Goal: Information Seeking & Learning: Understand site structure

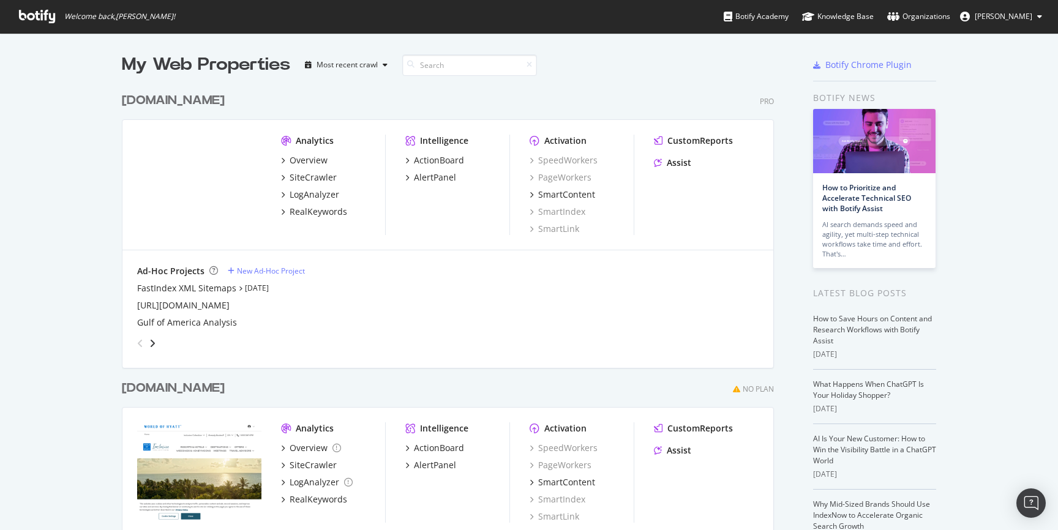
scroll to position [530, 1058]
click at [323, 178] on div "SiteCrawler" at bounding box center [313, 178] width 47 height 12
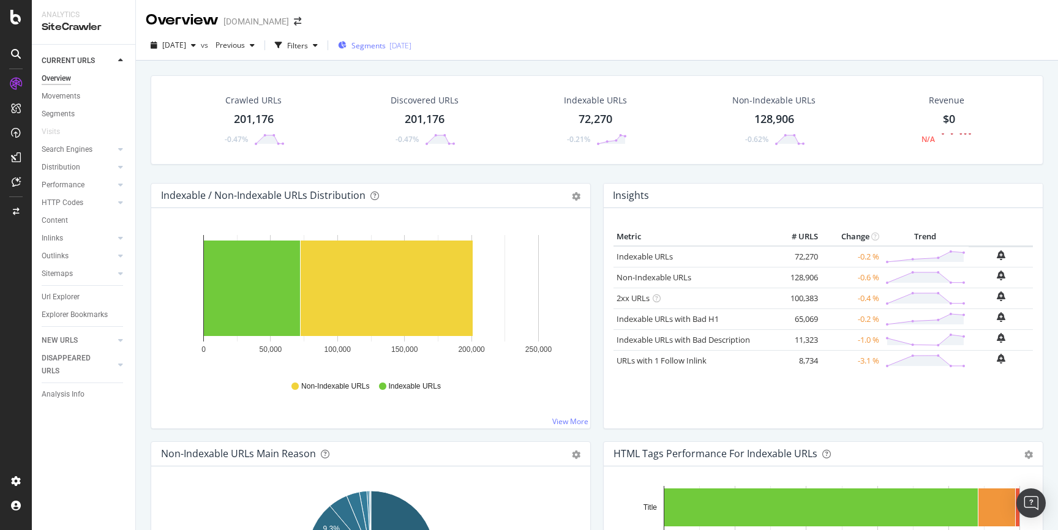
click at [386, 45] on span "Segments" at bounding box center [369, 45] width 34 height 10
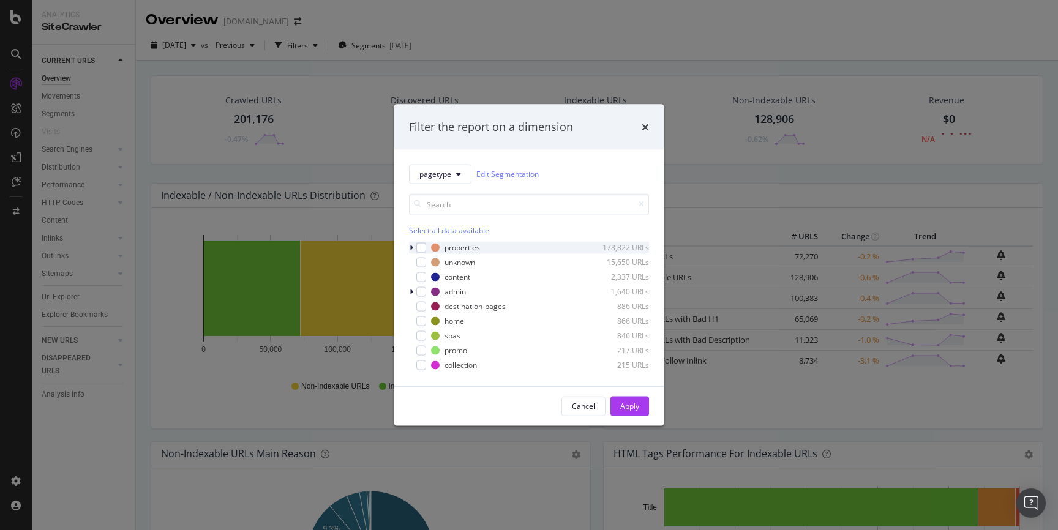
click at [411, 244] on icon "modal" at bounding box center [412, 247] width 4 height 7
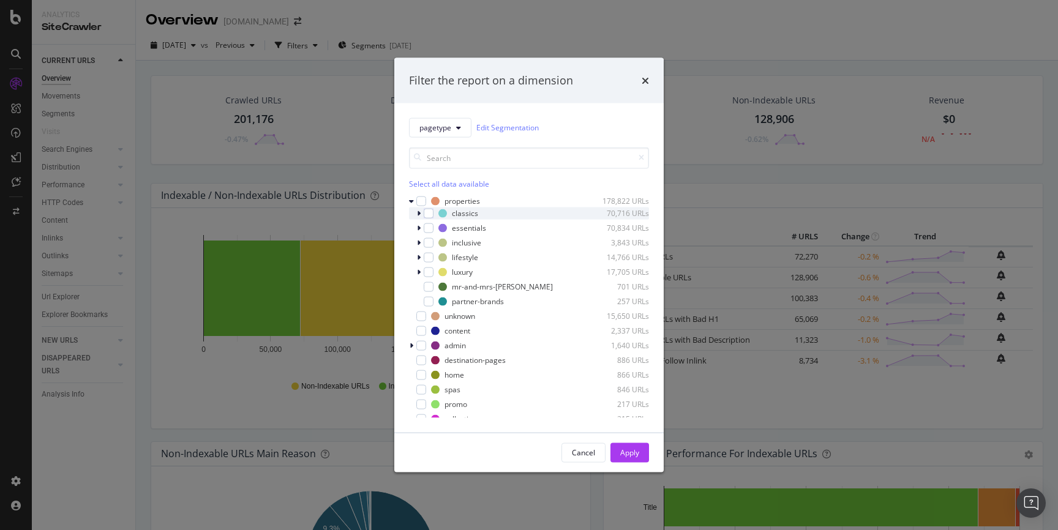
click at [418, 214] on icon "modal" at bounding box center [419, 212] width 4 height 7
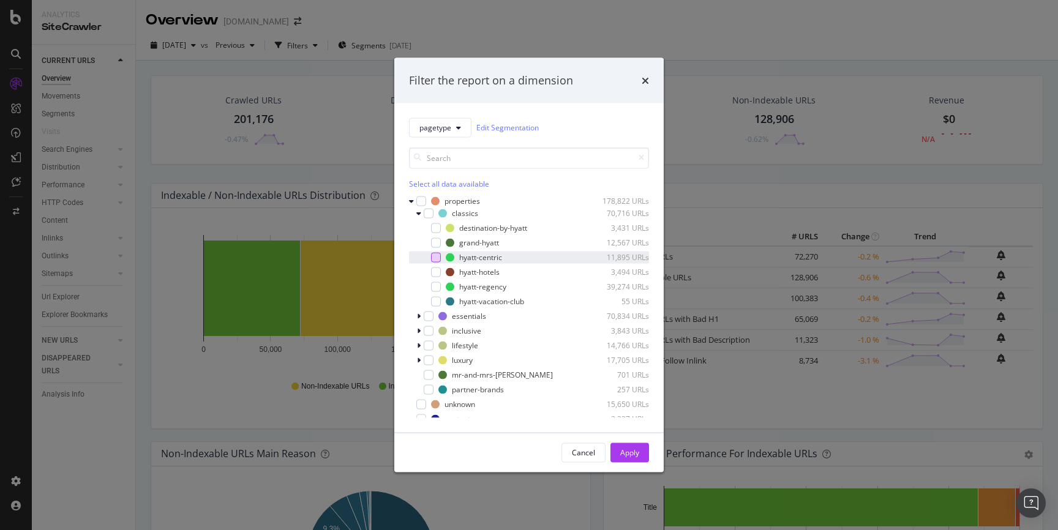
click at [437, 259] on div "modal" at bounding box center [436, 257] width 10 height 10
click at [635, 458] on div "Apply" at bounding box center [630, 452] width 19 height 18
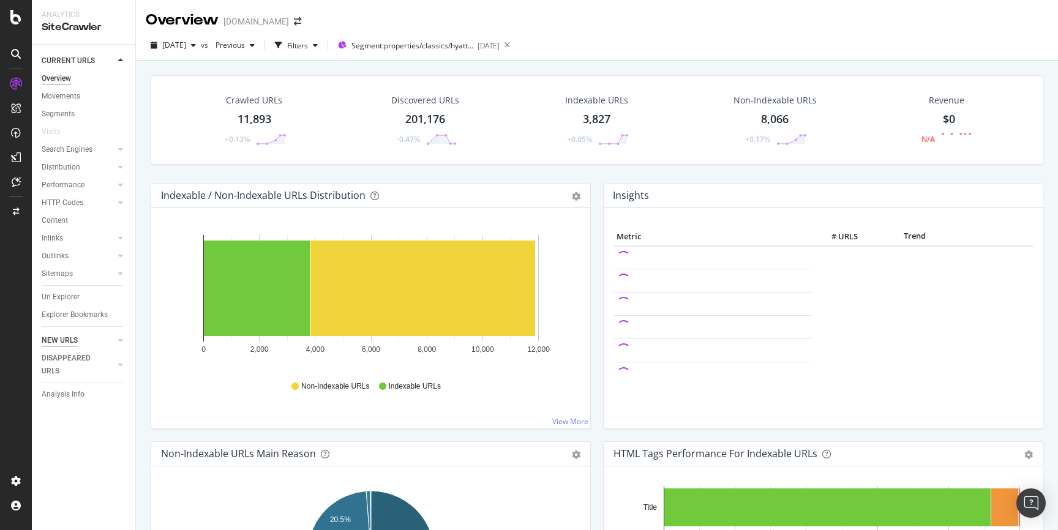
click at [62, 340] on div "NEW URLS" at bounding box center [60, 340] width 36 height 13
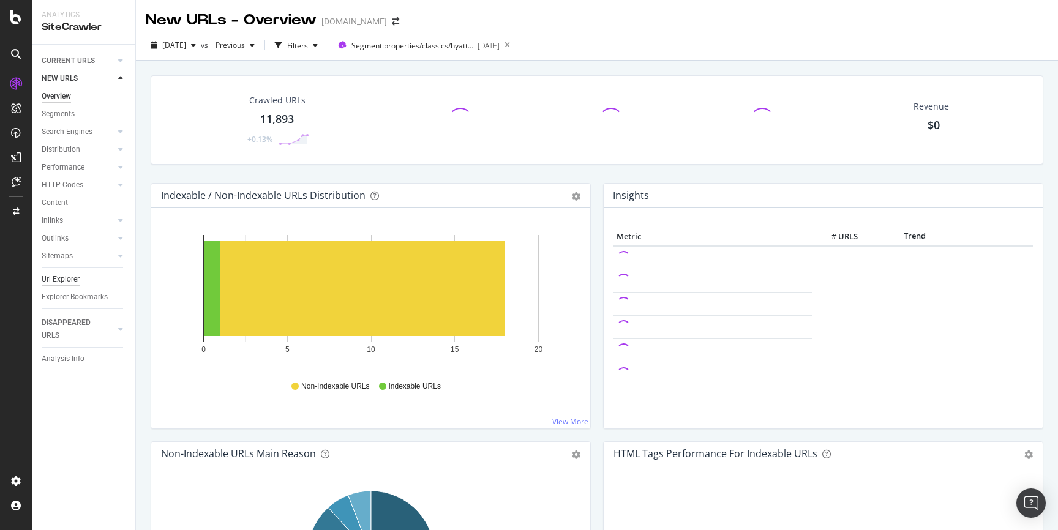
click at [70, 274] on div "Url Explorer" at bounding box center [61, 279] width 38 height 13
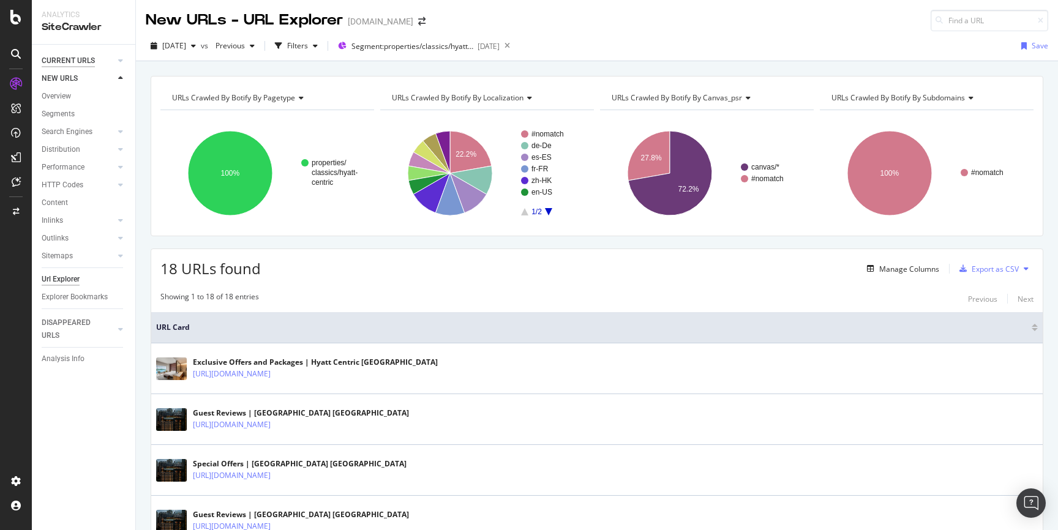
click at [75, 64] on div "CURRENT URLS" at bounding box center [68, 61] width 53 height 13
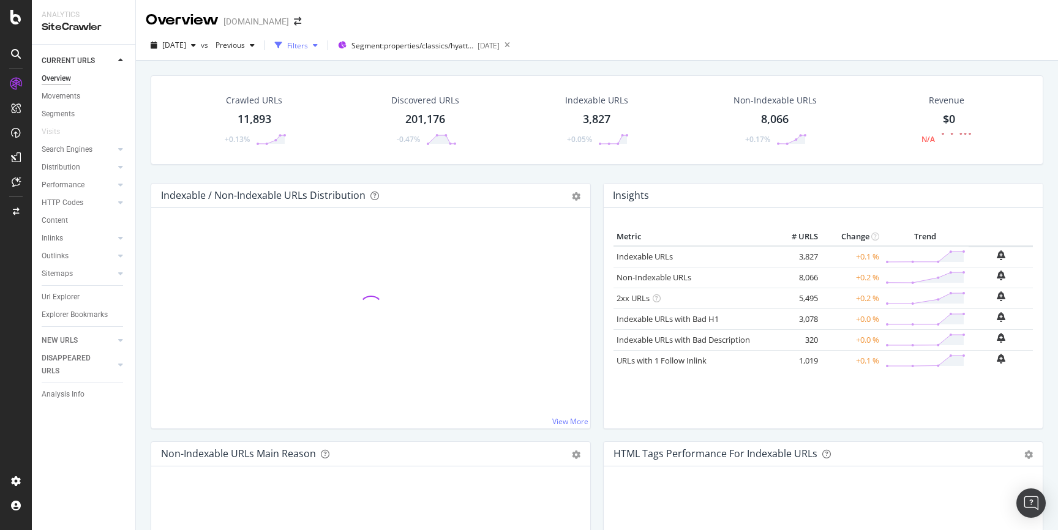
click at [317, 53] on div "Filters" at bounding box center [296, 45] width 53 height 18
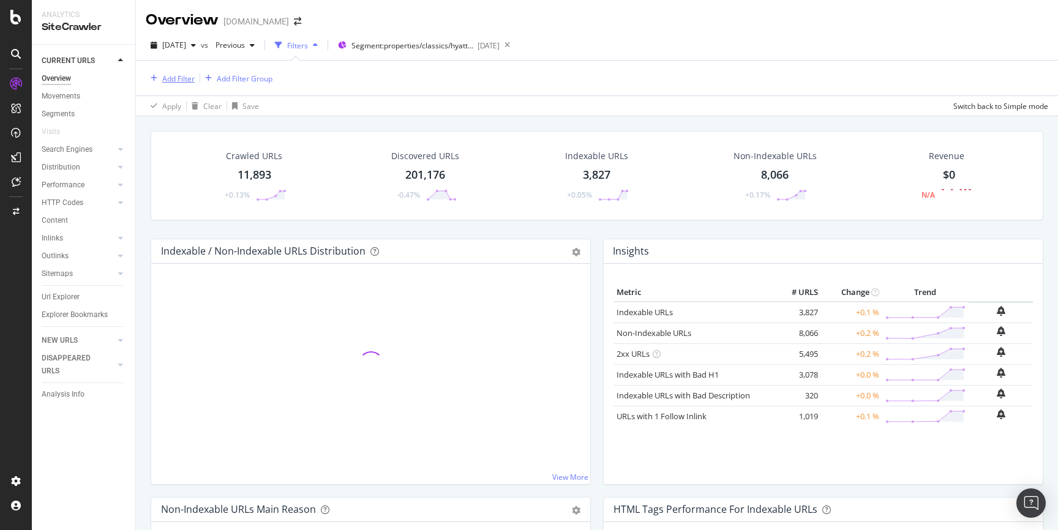
click at [173, 78] on div "Add Filter" at bounding box center [178, 79] width 32 height 10
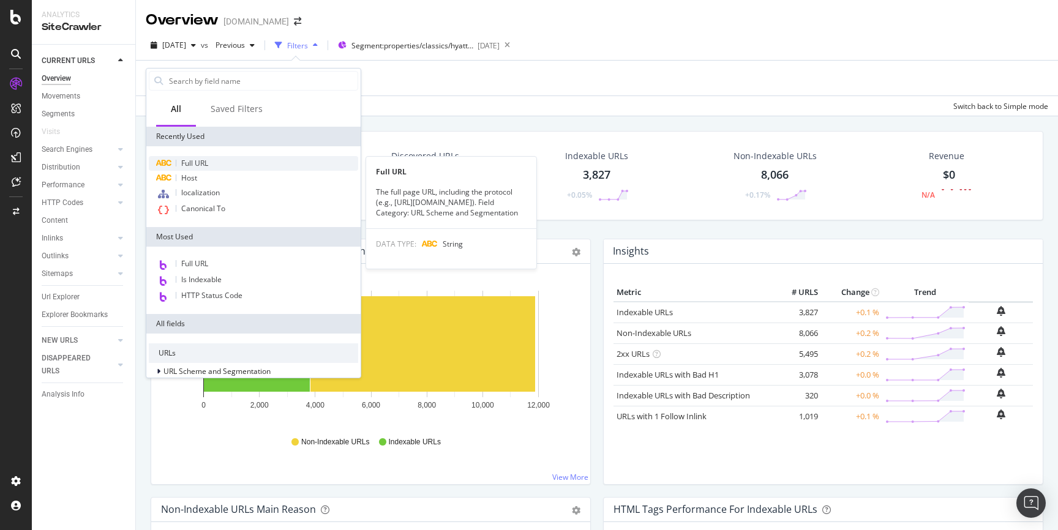
click at [209, 168] on div "Full URL" at bounding box center [253, 163] width 209 height 15
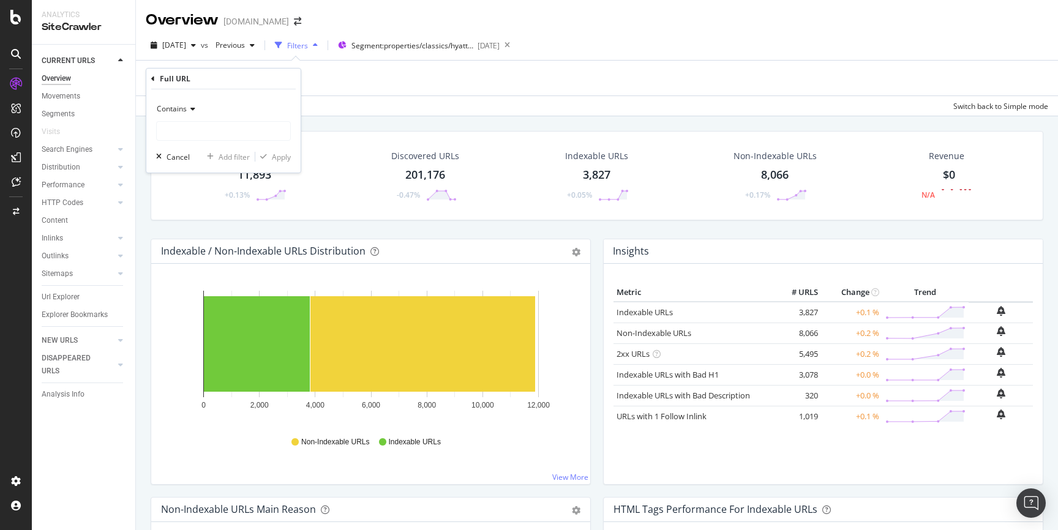
click at [179, 113] on span "Contains" at bounding box center [172, 109] width 30 height 10
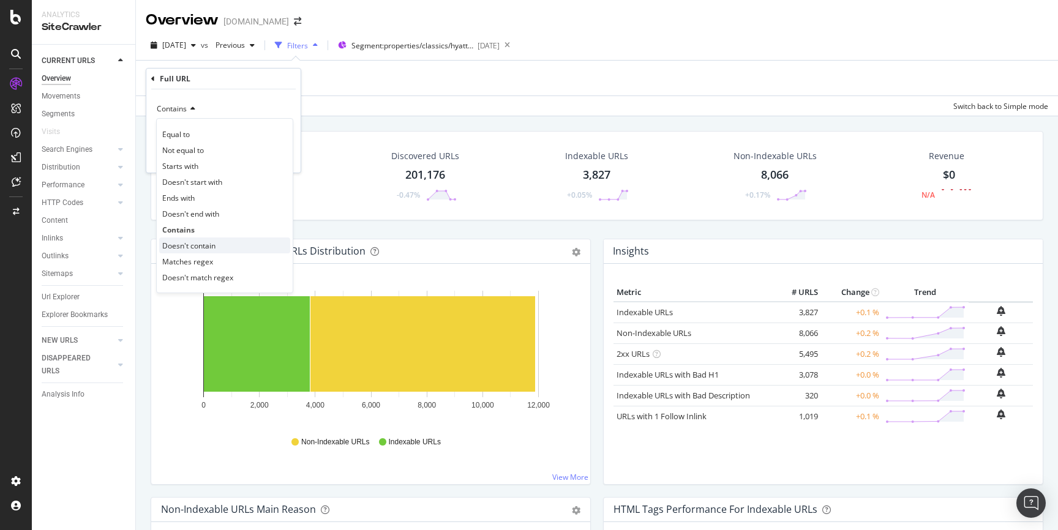
click at [189, 244] on span "Doesn't contain" at bounding box center [188, 246] width 53 height 10
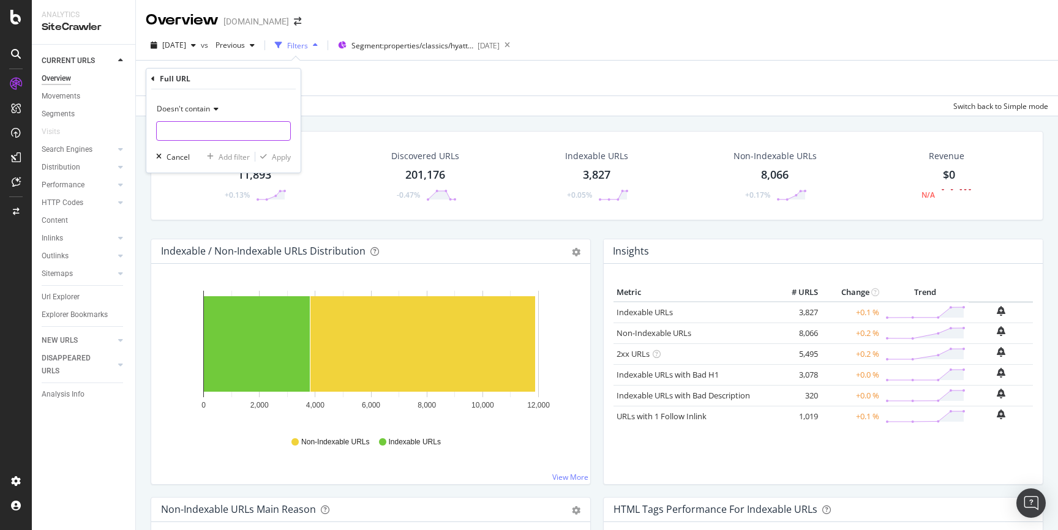
click at [230, 138] on input "text" at bounding box center [224, 131] width 134 height 20
type input "offer"
click at [277, 160] on div "Apply" at bounding box center [281, 157] width 19 height 10
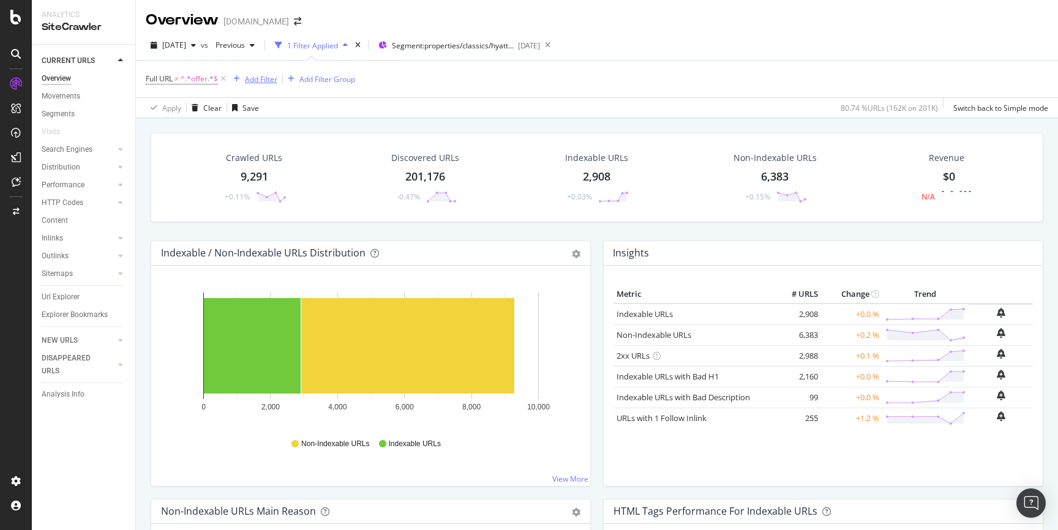
click at [256, 78] on div "Add Filter" at bounding box center [261, 79] width 32 height 10
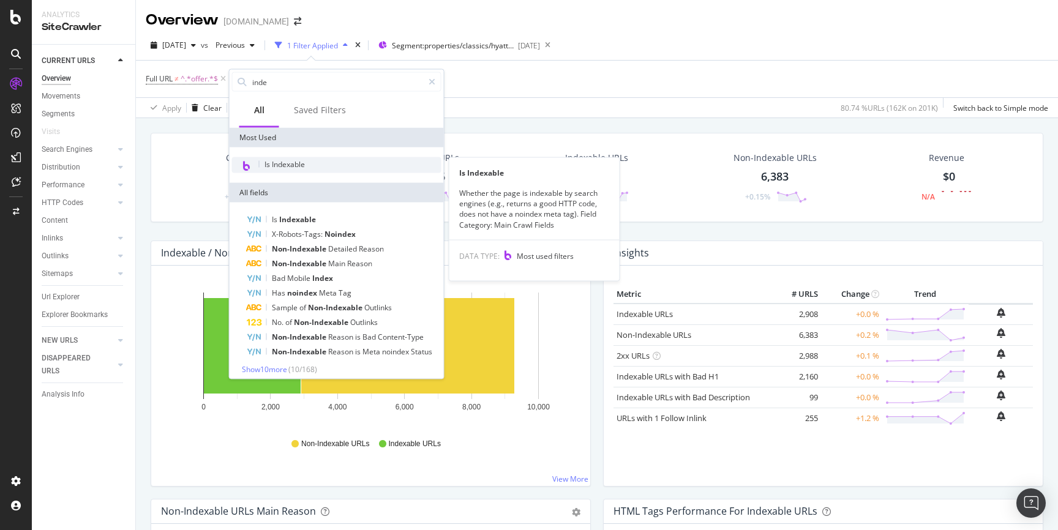
type input "inde"
click at [298, 164] on span "Is Indexable" at bounding box center [285, 164] width 40 height 10
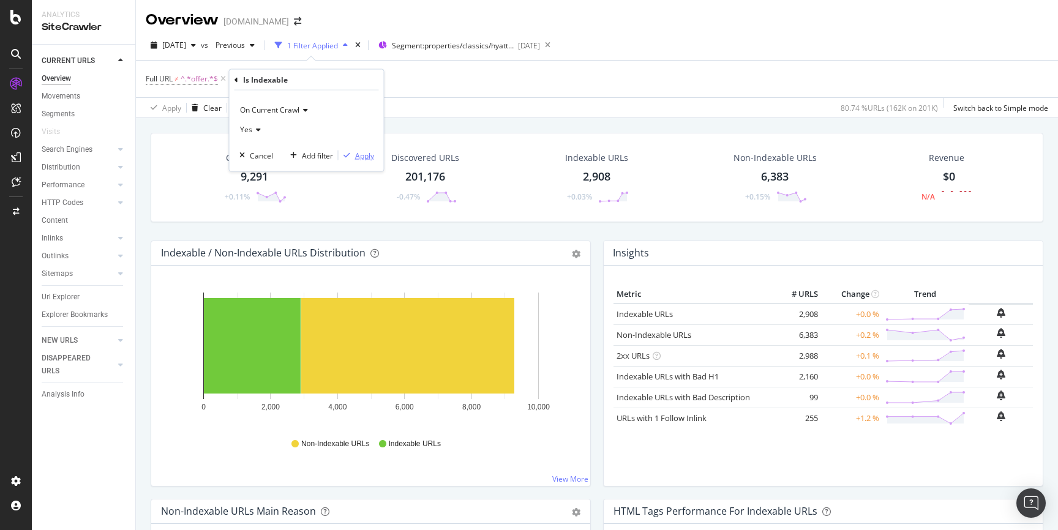
click at [369, 154] on div "Apply" at bounding box center [364, 155] width 19 height 10
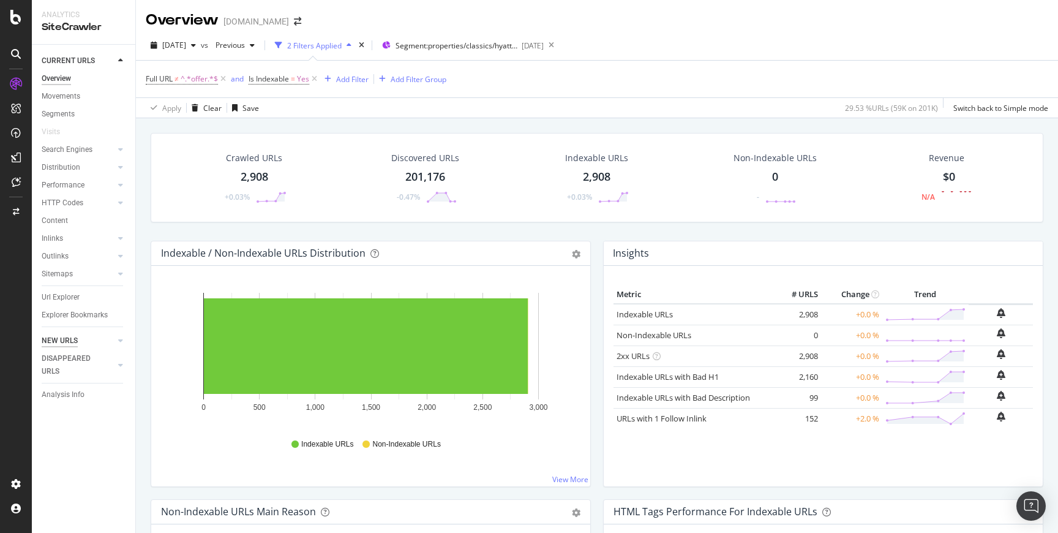
click at [69, 337] on div "NEW URLS" at bounding box center [60, 340] width 36 height 13
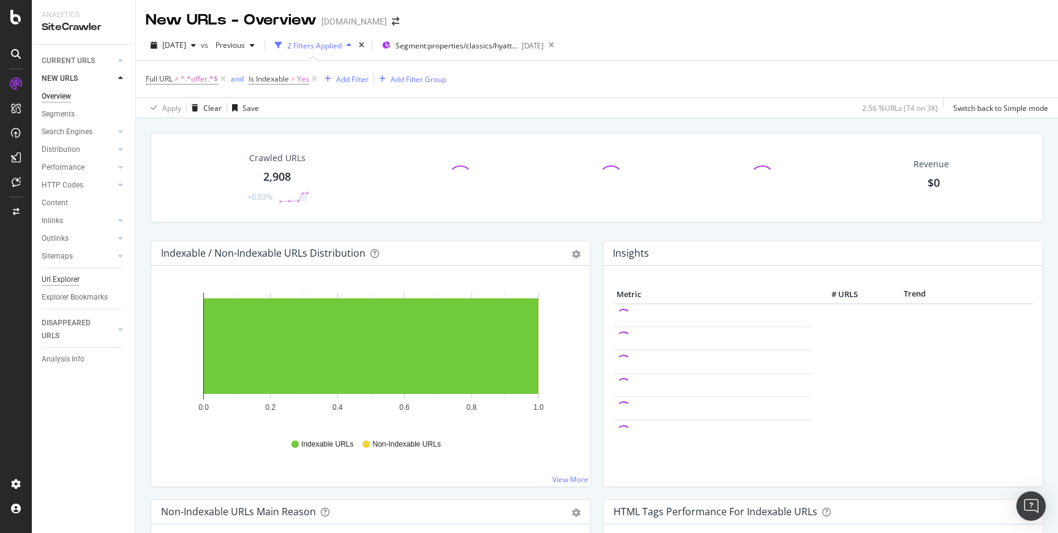
click at [67, 277] on div "Url Explorer" at bounding box center [61, 279] width 38 height 13
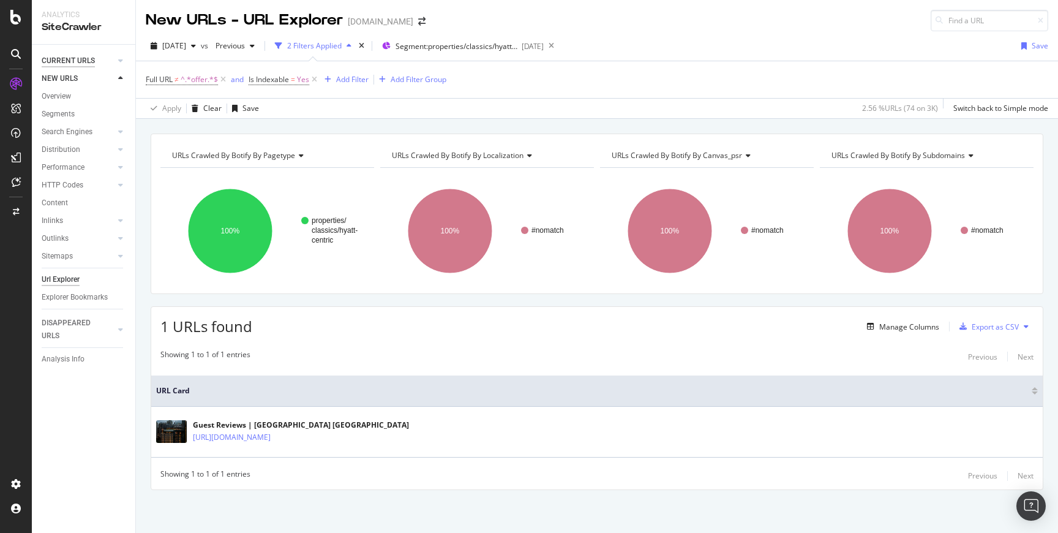
click at [72, 58] on div "CURRENT URLS" at bounding box center [68, 61] width 53 height 13
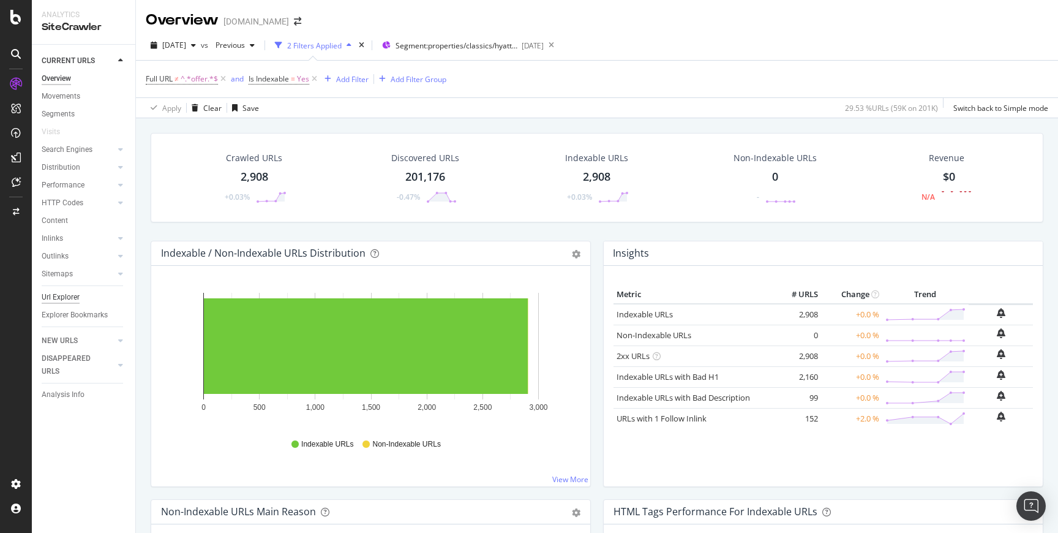
click at [67, 300] on div "Url Explorer" at bounding box center [61, 297] width 38 height 13
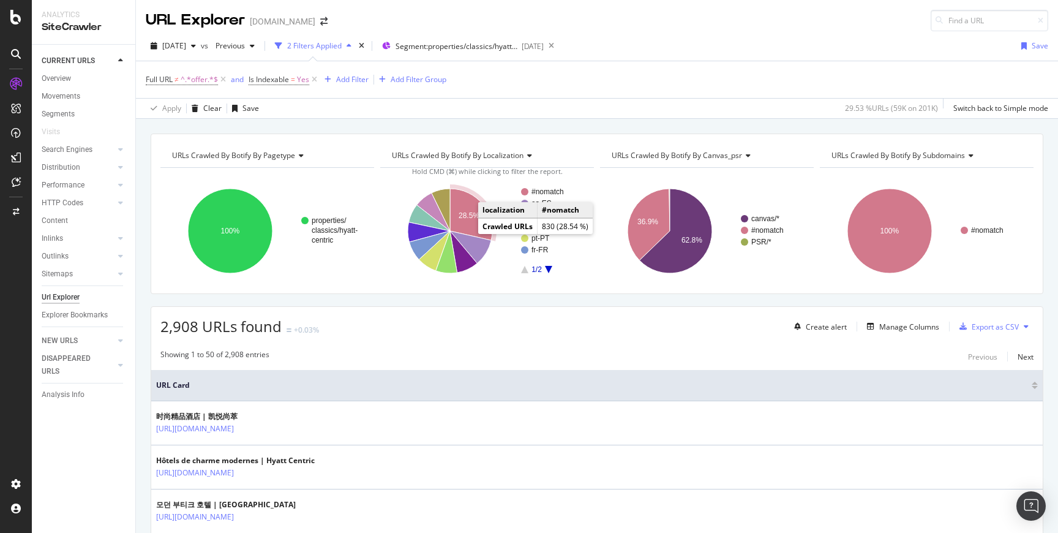
click at [475, 227] on icon "A chart." at bounding box center [471, 214] width 42 height 51
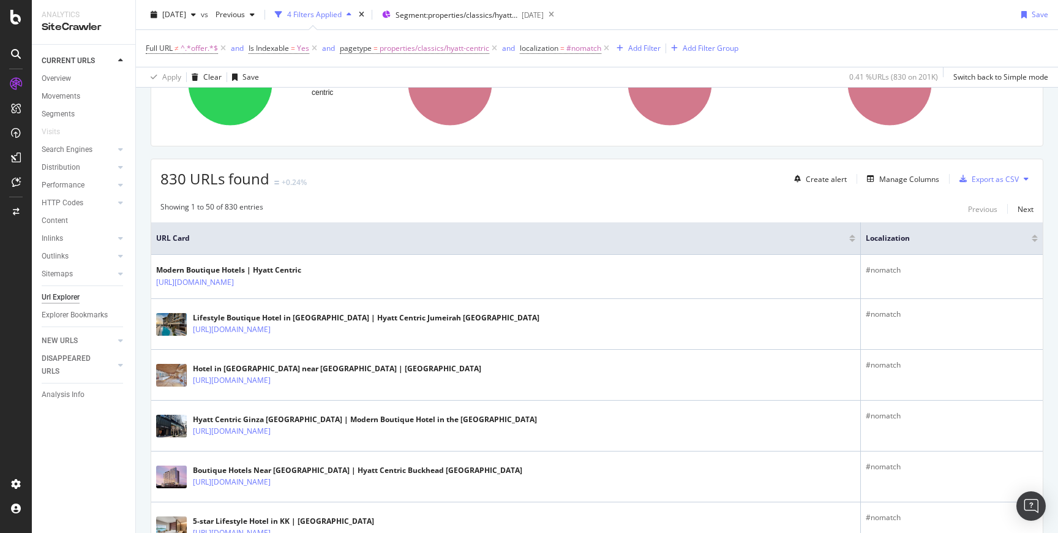
scroll to position [140, 0]
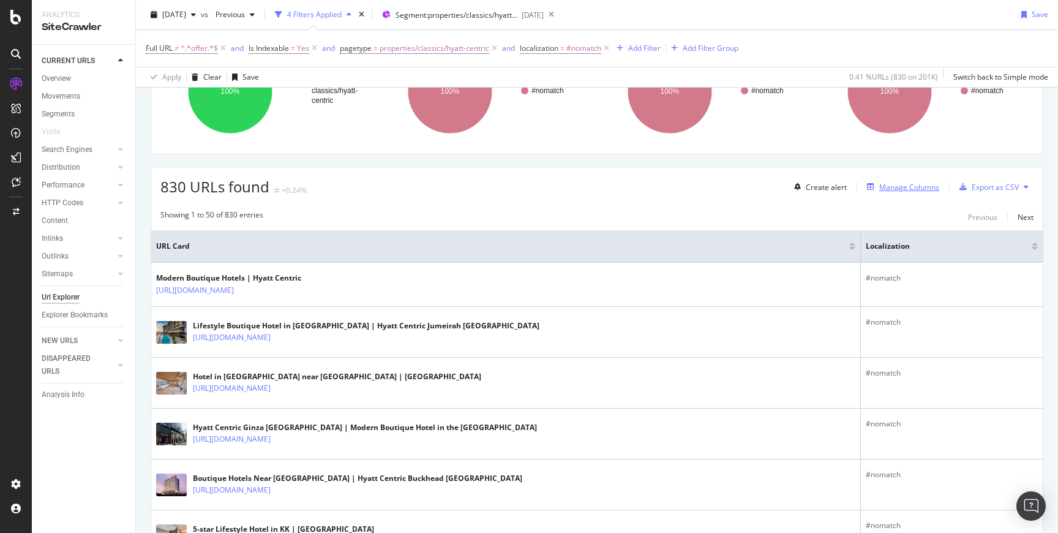
click at [898, 183] on div "Manage Columns" at bounding box center [910, 187] width 60 height 10
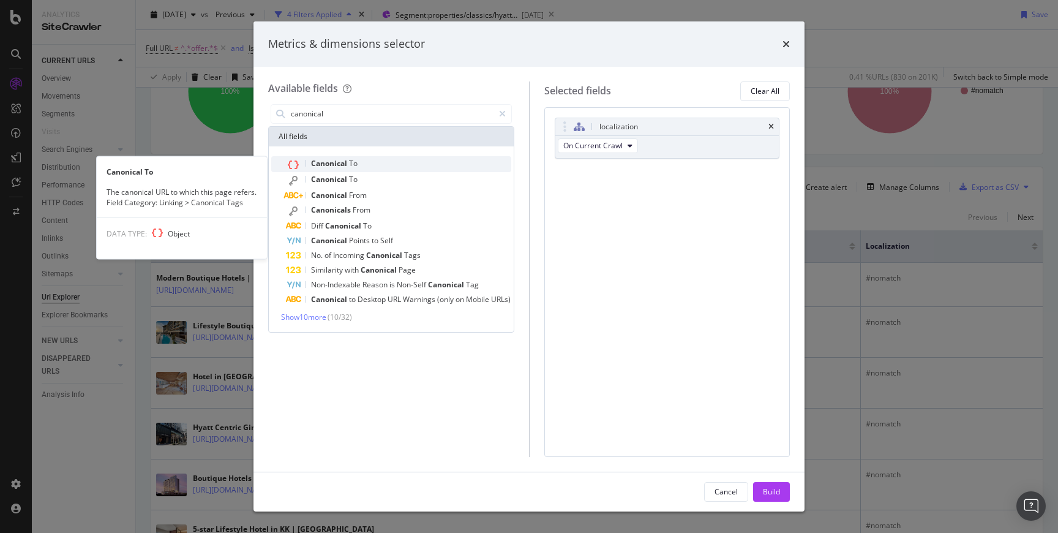
type input "canonical"
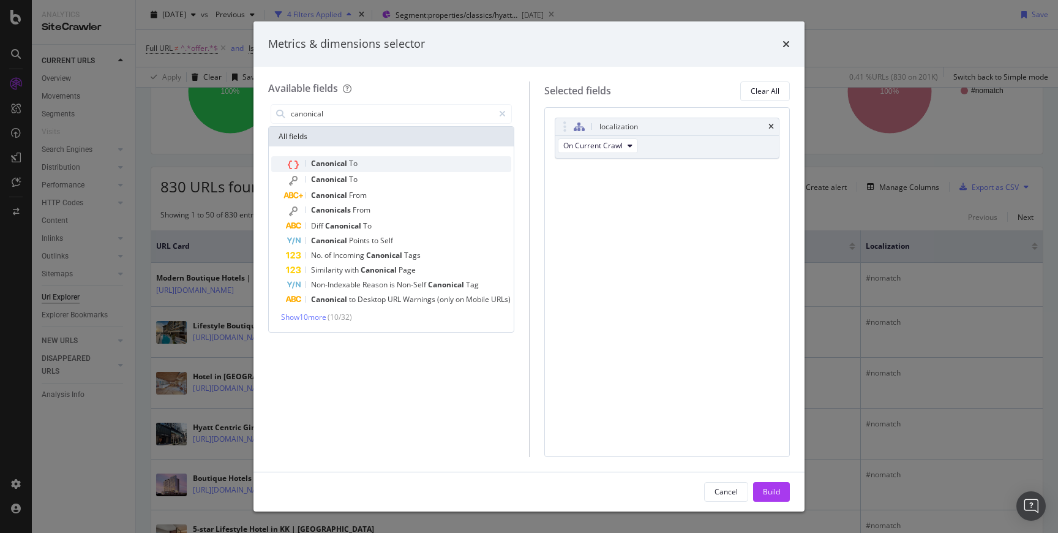
click at [390, 170] on div "Canonical To" at bounding box center [398, 164] width 225 height 16
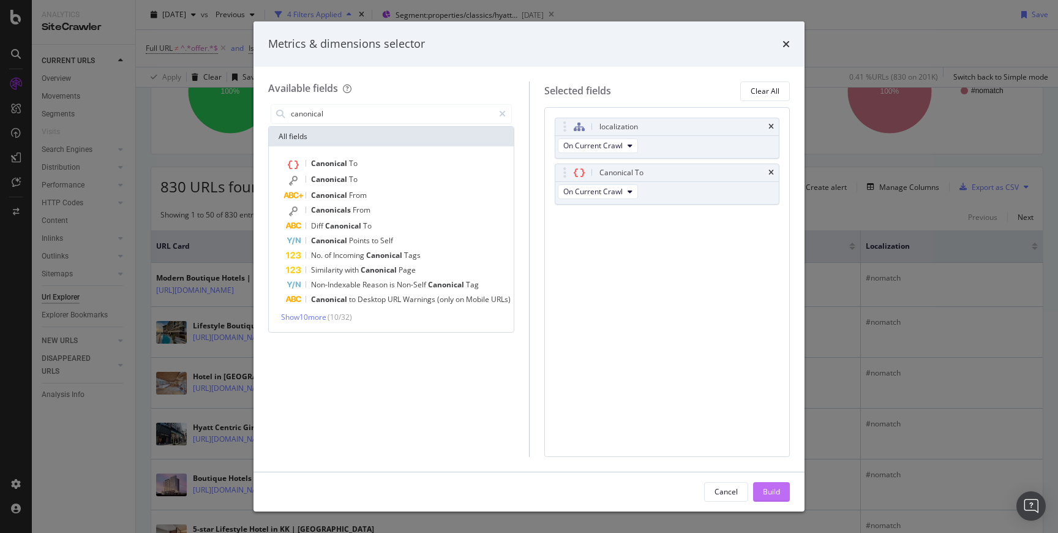
click at [770, 494] on div "Build" at bounding box center [771, 491] width 17 height 10
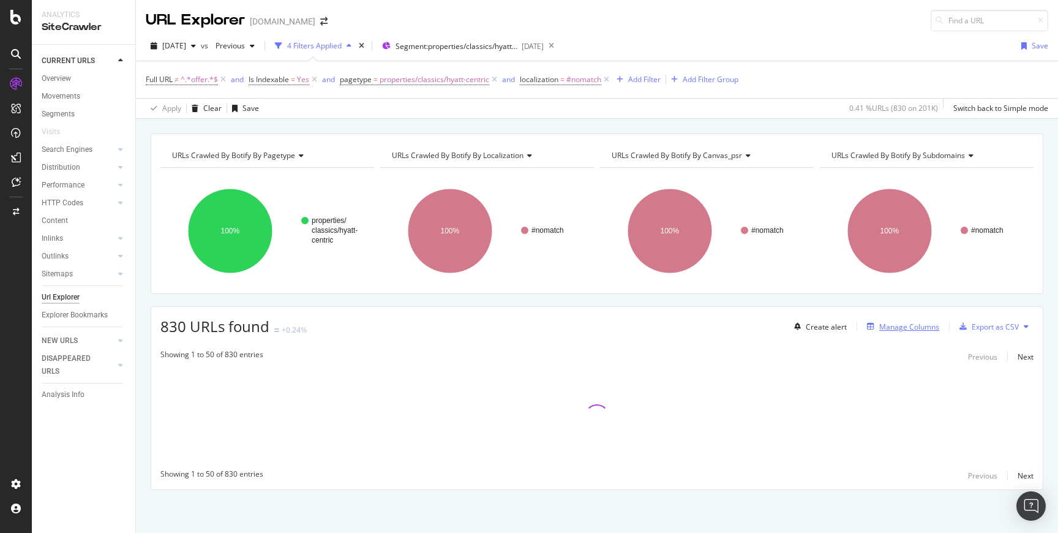
click at [924, 324] on div "Manage Columns" at bounding box center [910, 327] width 60 height 10
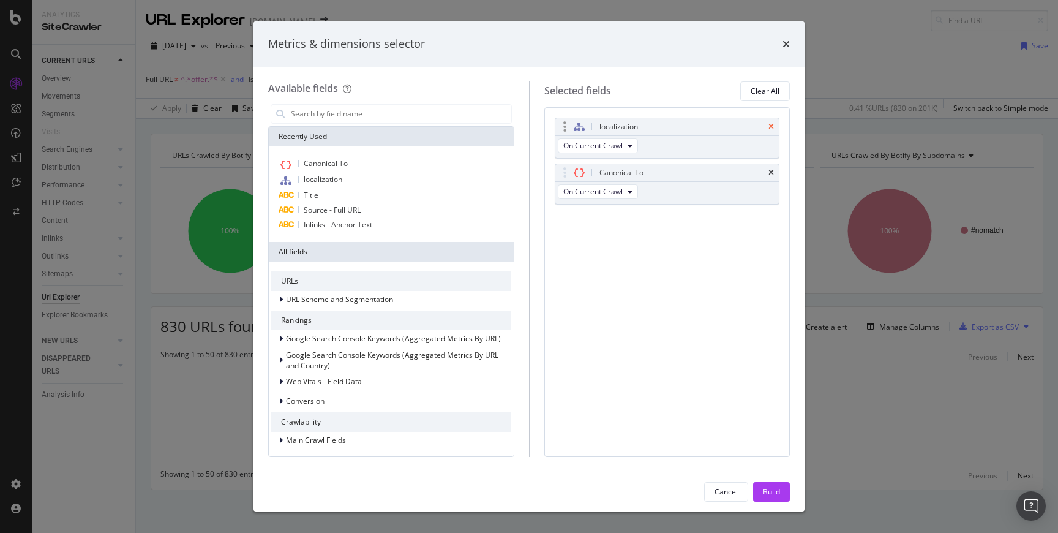
click at [769, 130] on div "localization" at bounding box center [668, 126] width 224 height 17
click at [770, 125] on icon "times" at bounding box center [772, 126] width 6 height 7
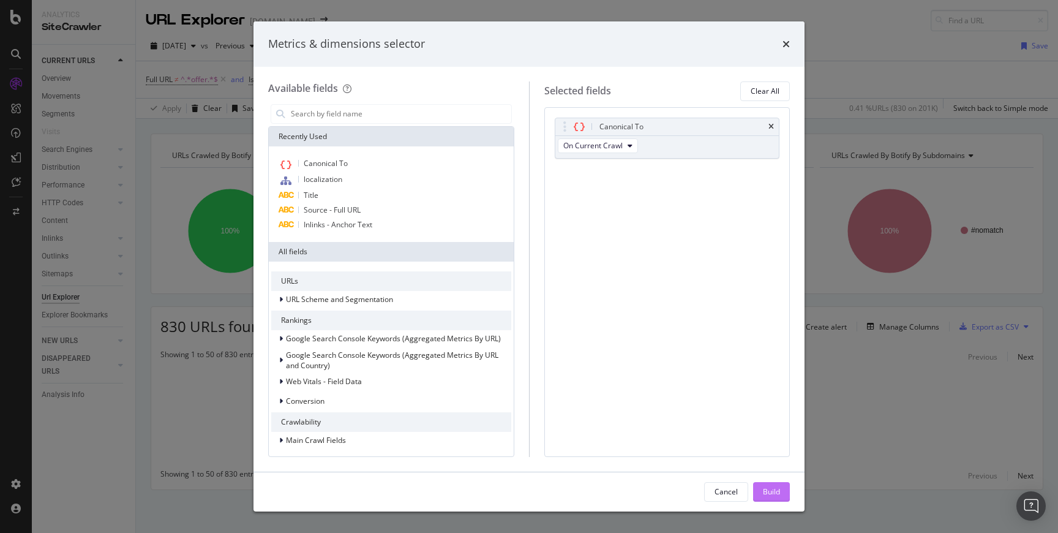
click at [765, 495] on div "Build" at bounding box center [771, 491] width 17 height 10
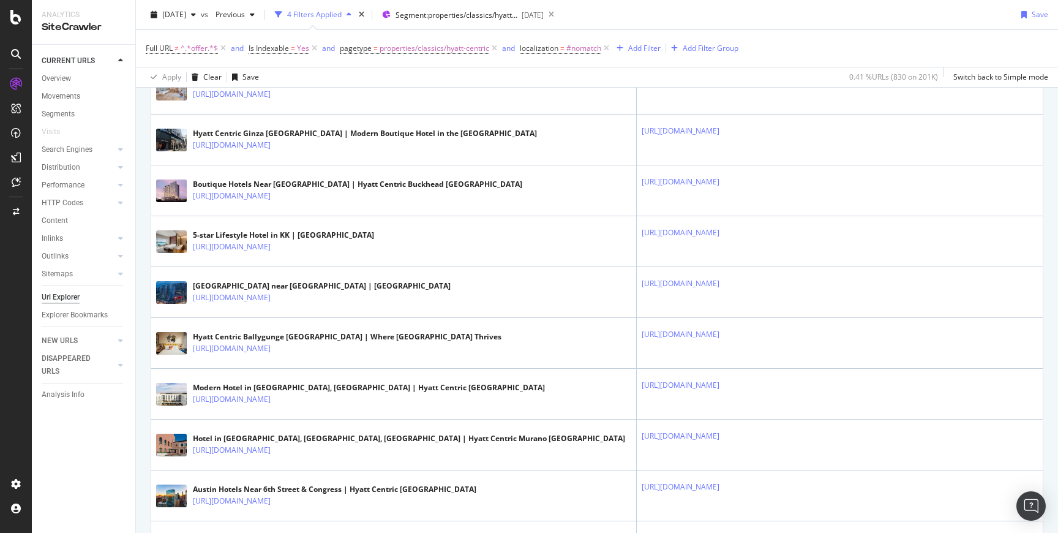
scroll to position [444, 0]
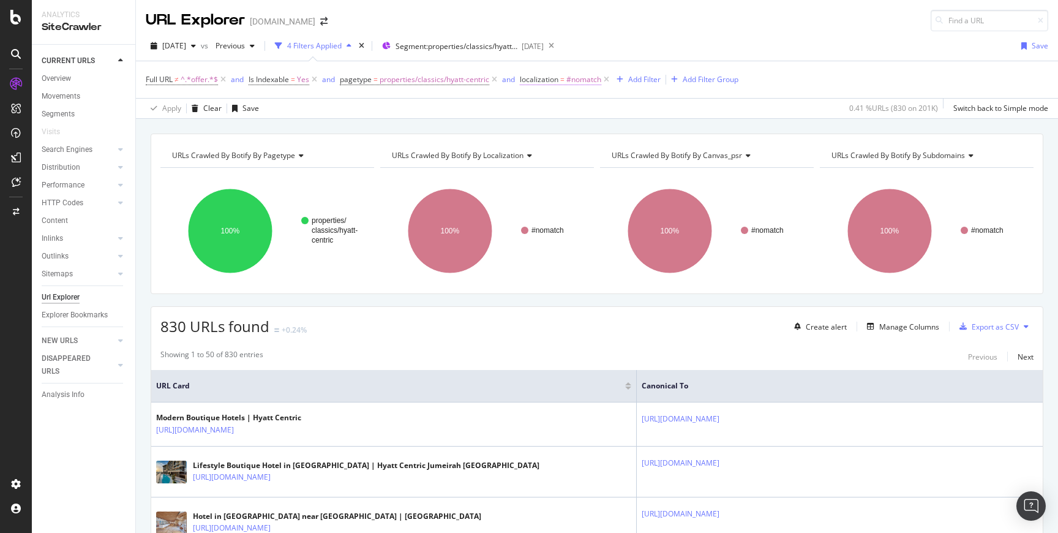
click at [556, 79] on span "localization" at bounding box center [539, 79] width 39 height 10
click at [551, 148] on div at bounding box center [599, 151] width 134 height 20
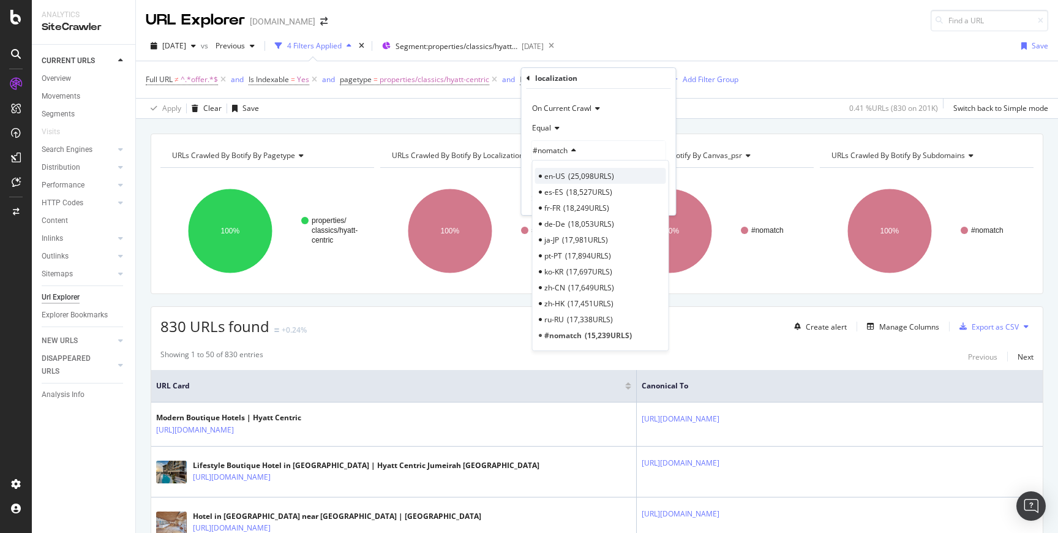
click at [561, 176] on span "en-US" at bounding box center [555, 176] width 21 height 10
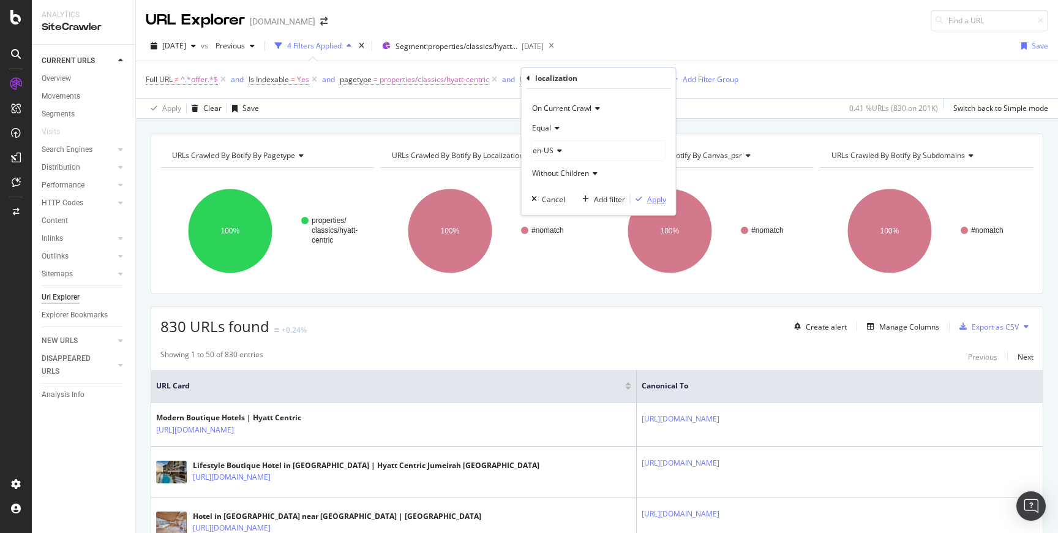
click at [654, 199] on div "Apply" at bounding box center [656, 199] width 19 height 10
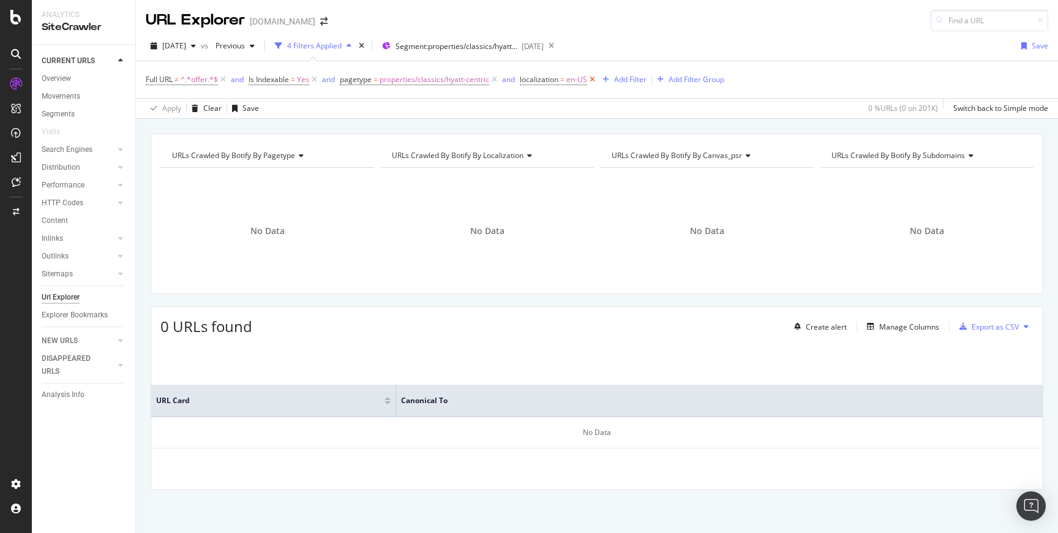
click at [594, 80] on icon at bounding box center [592, 80] width 10 height 12
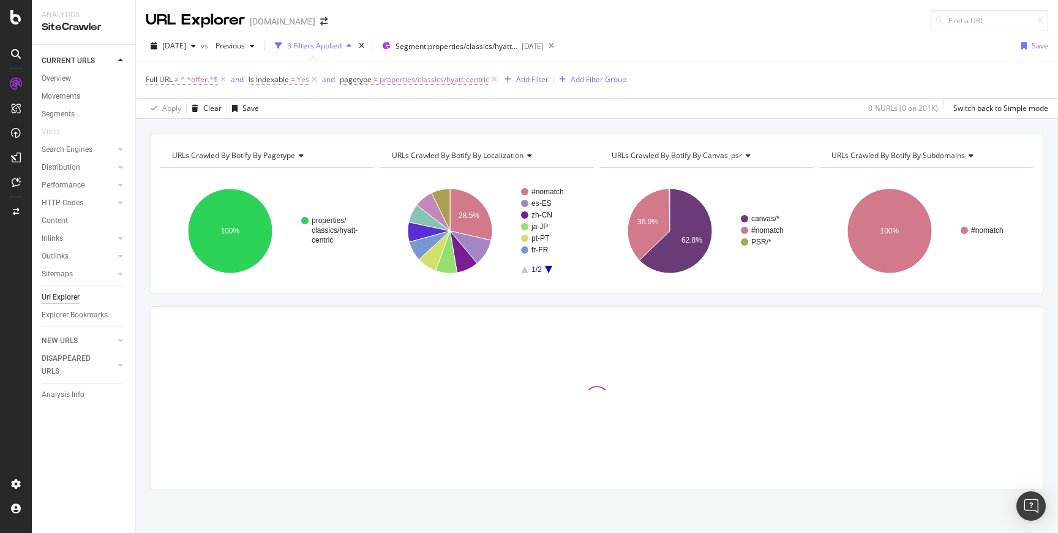
click at [549, 268] on icon "A chart." at bounding box center [548, 269] width 7 height 7
click at [523, 271] on icon "A chart." at bounding box center [524, 269] width 7 height 7
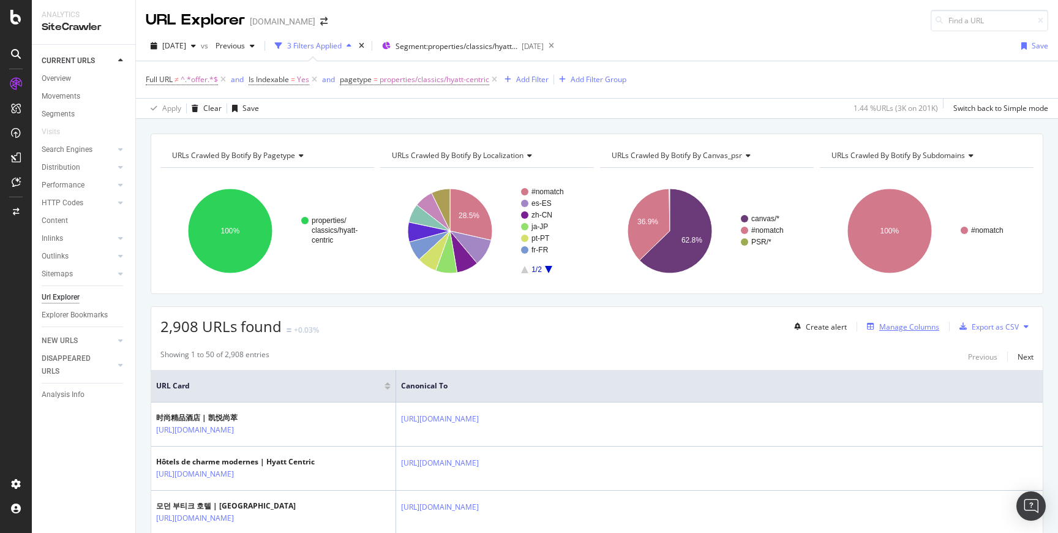
click at [912, 328] on div "Manage Columns" at bounding box center [910, 327] width 60 height 10
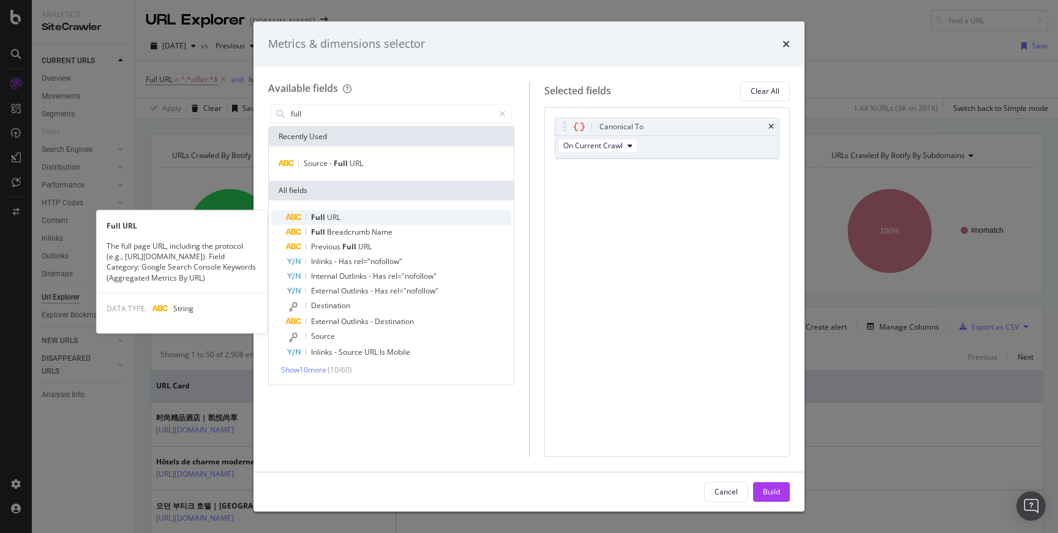
type input "full"
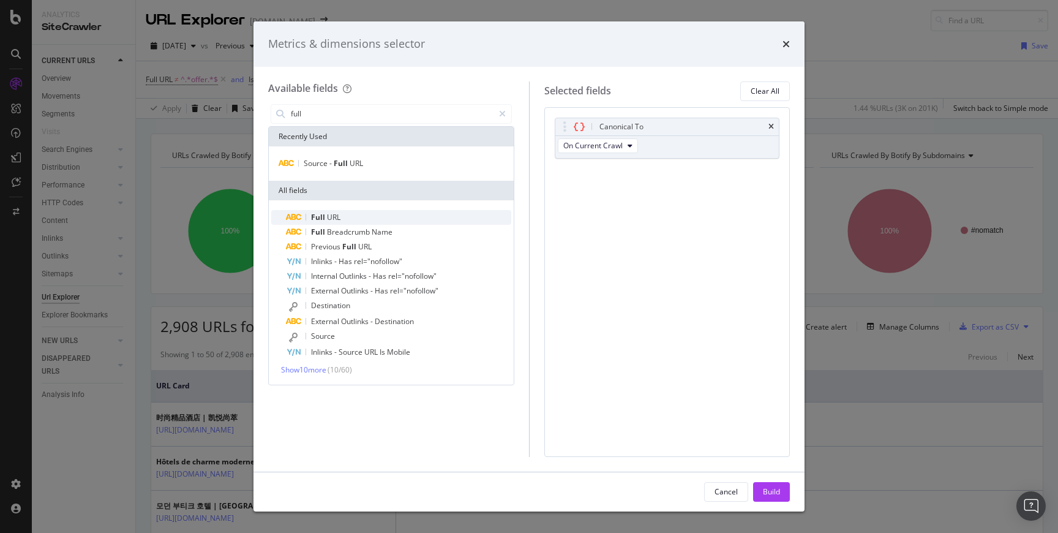
click at [367, 217] on div "Full URL" at bounding box center [398, 217] width 225 height 15
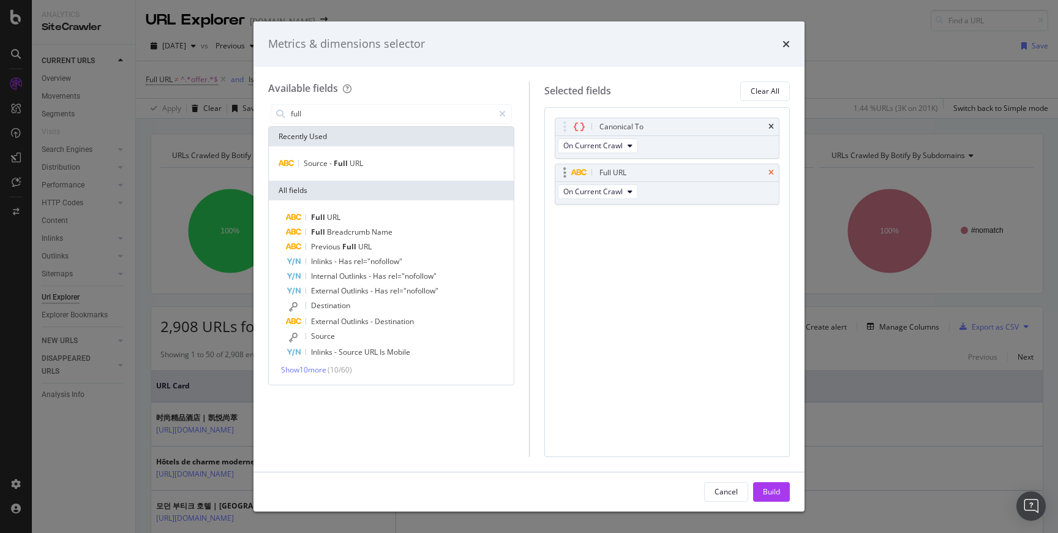
click at [774, 172] on icon "times" at bounding box center [772, 172] width 6 height 7
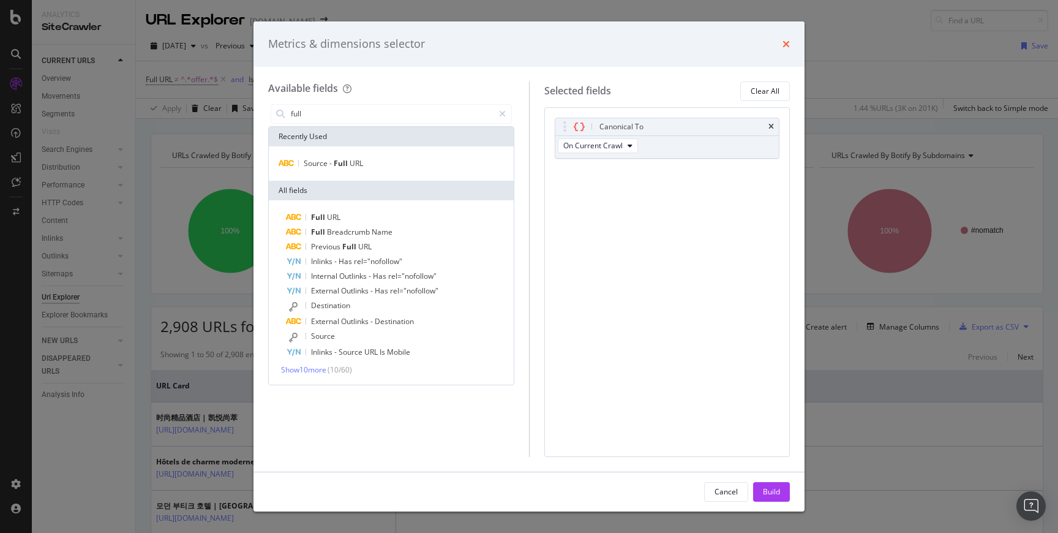
click at [785, 39] on icon "times" at bounding box center [786, 44] width 7 height 10
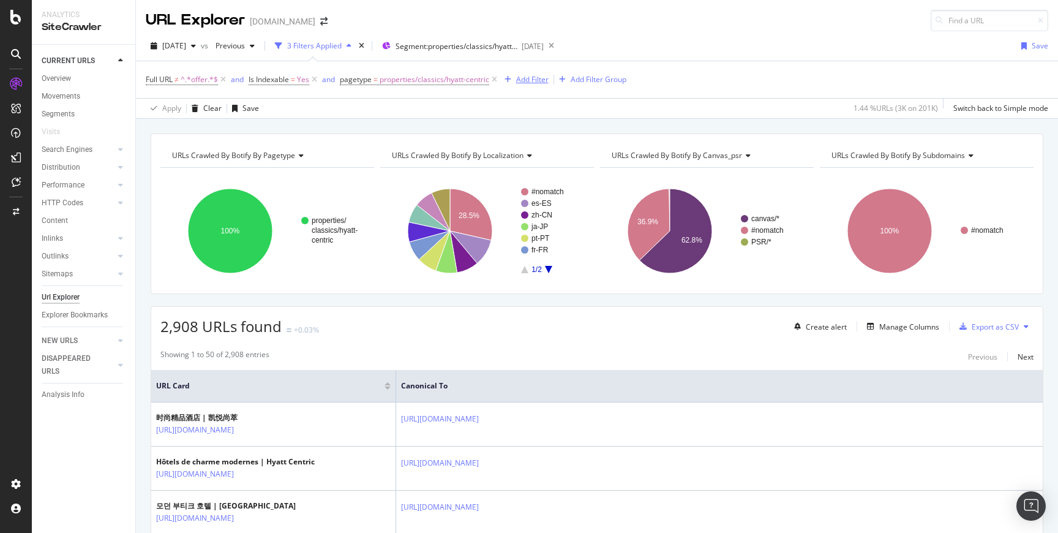
click at [534, 78] on div "Add Filter" at bounding box center [532, 79] width 32 height 10
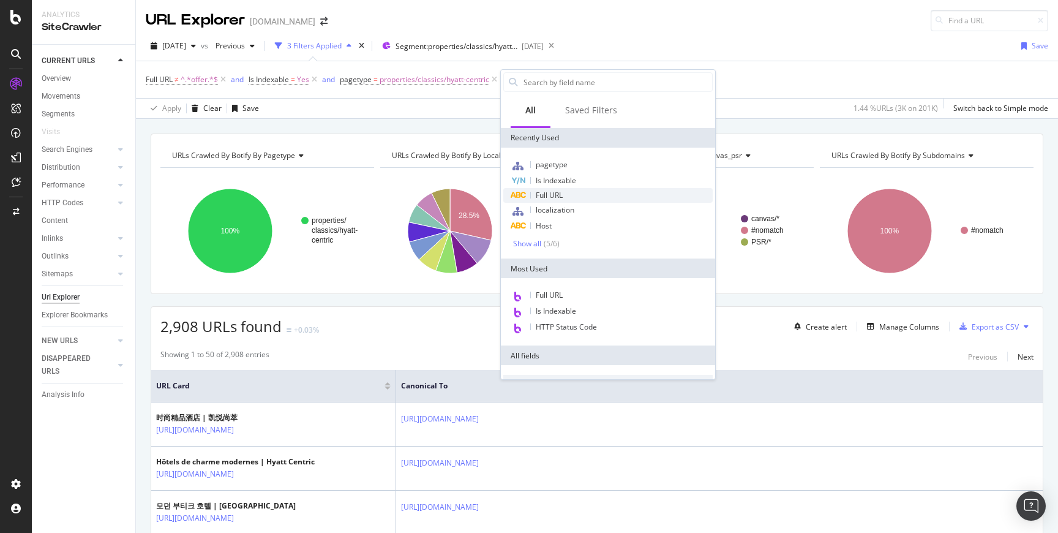
click at [559, 197] on span "Full URL" at bounding box center [549, 195] width 27 height 10
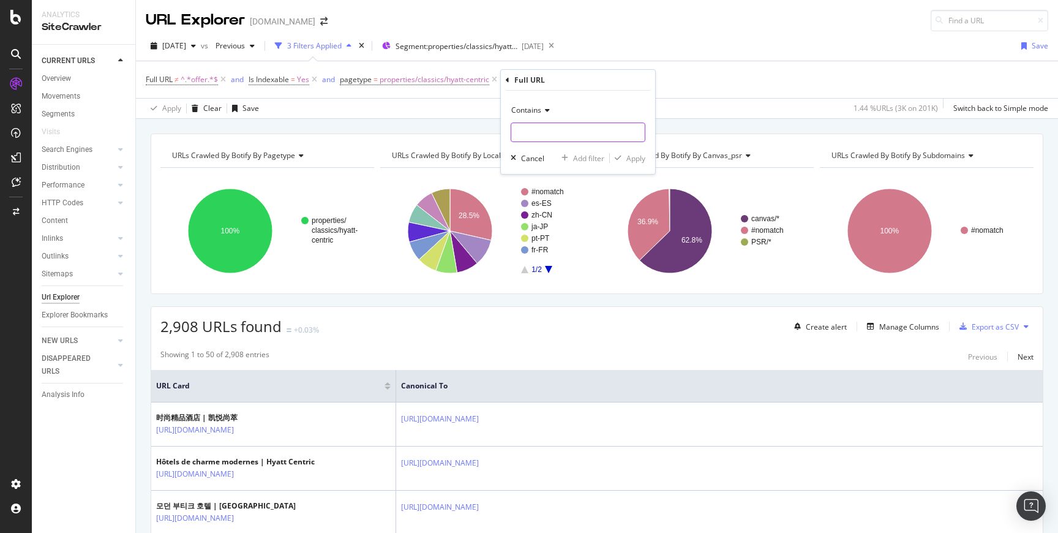
click at [530, 136] on input "text" at bounding box center [578, 133] width 134 height 20
type input "hotel"
click at [634, 151] on div "Contains hotel Cancel Add filter Apply" at bounding box center [578, 132] width 154 height 83
click at [634, 157] on div "Apply" at bounding box center [636, 158] width 19 height 10
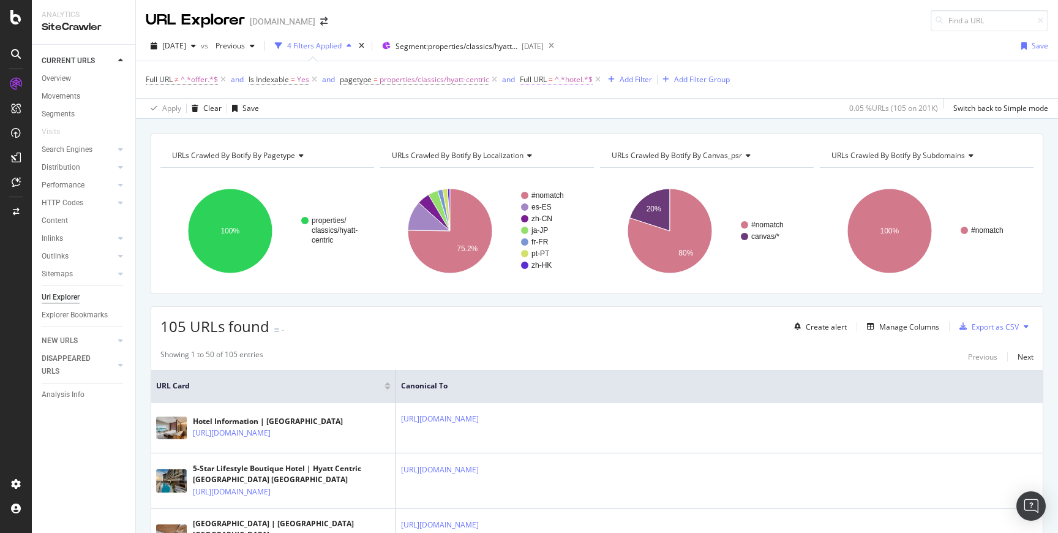
click at [566, 78] on span "^.*hotel.*$" at bounding box center [574, 79] width 38 height 17
click at [567, 134] on input "hotel" at bounding box center [590, 131] width 116 height 20
type input "/hotel"
click at [655, 158] on div "Apply" at bounding box center [656, 156] width 19 height 10
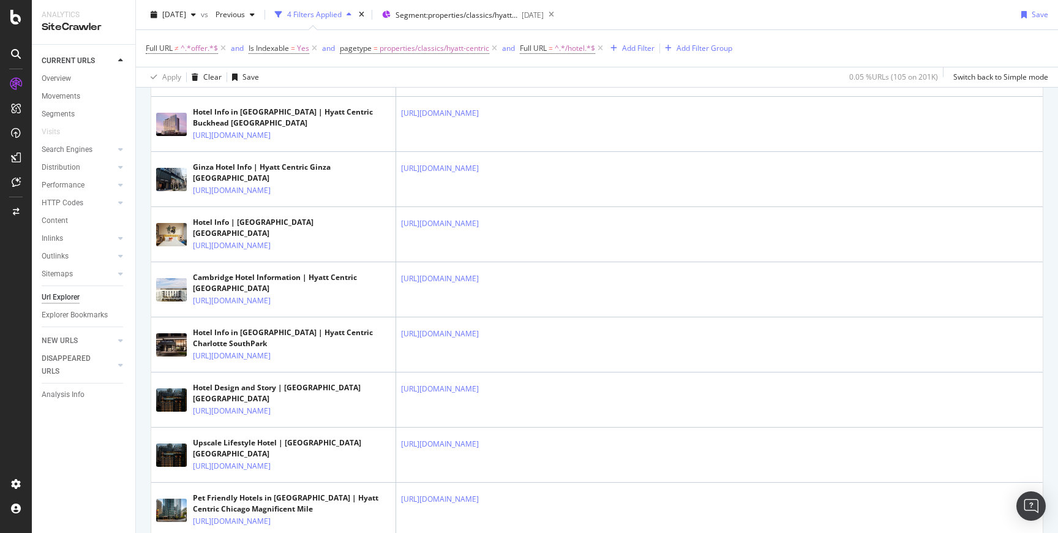
scroll to position [460, 0]
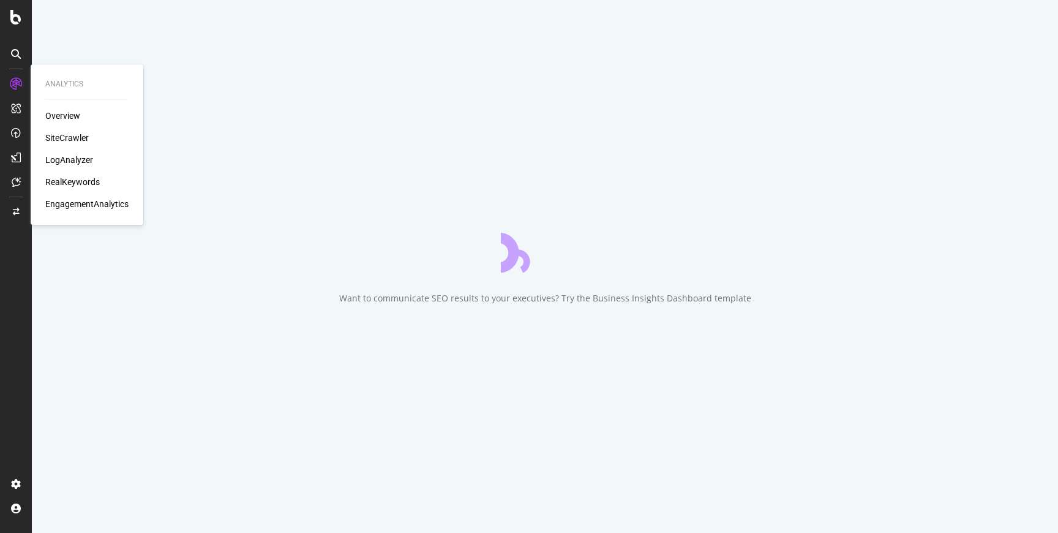
click at [78, 137] on div "SiteCrawler" at bounding box center [66, 138] width 43 height 12
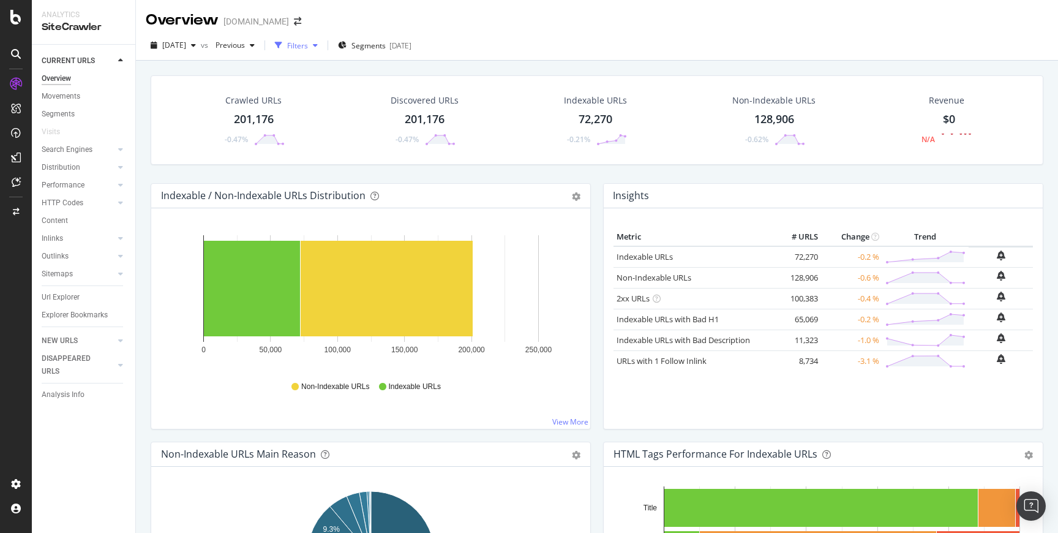
click at [308, 48] on div "Filters" at bounding box center [297, 45] width 21 height 10
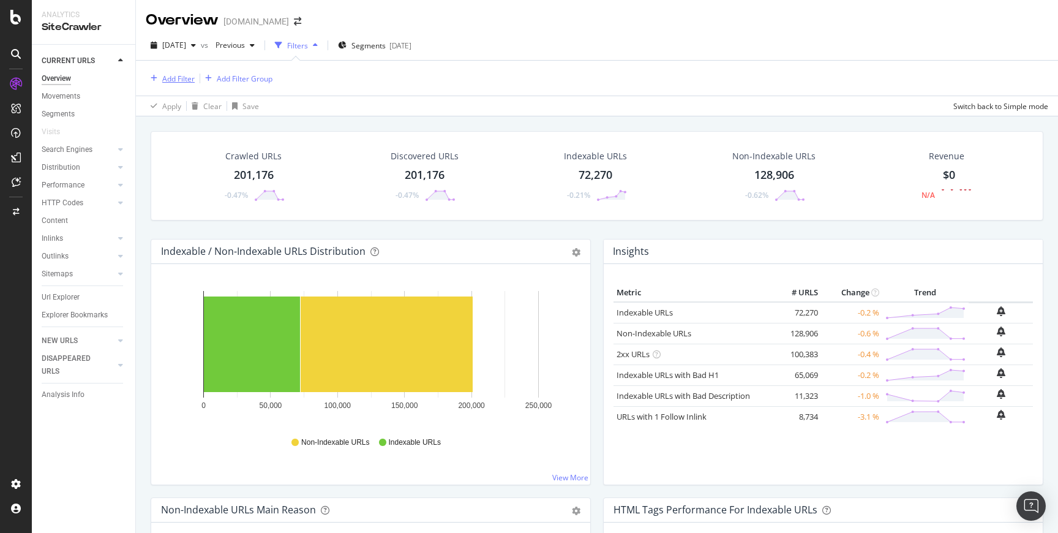
click at [177, 72] on div "Add Filter" at bounding box center [170, 78] width 49 height 13
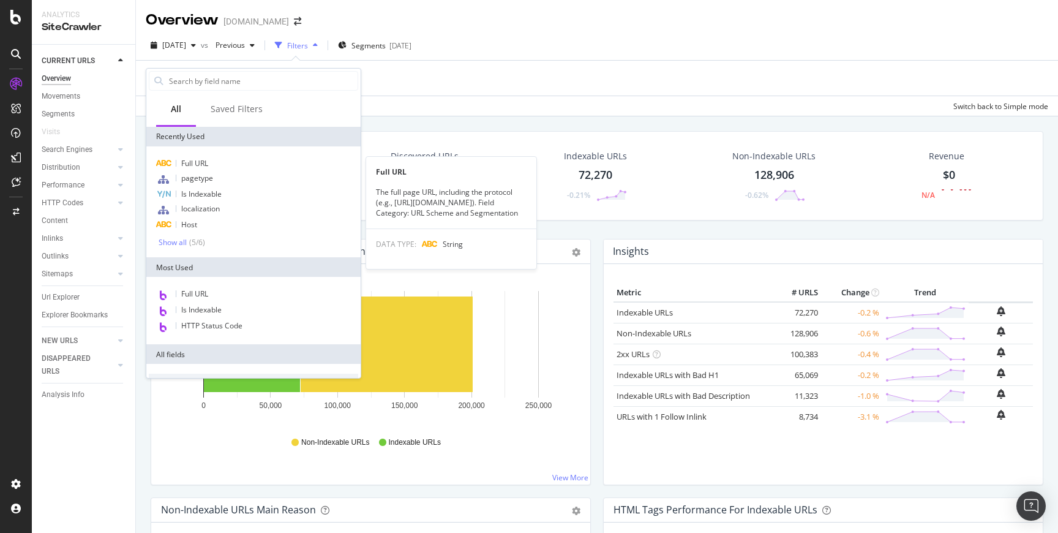
click at [191, 155] on div "Full URL Full URL The full page URL, including the protocol (e.g., https://www.…" at bounding box center [253, 201] width 214 height 111
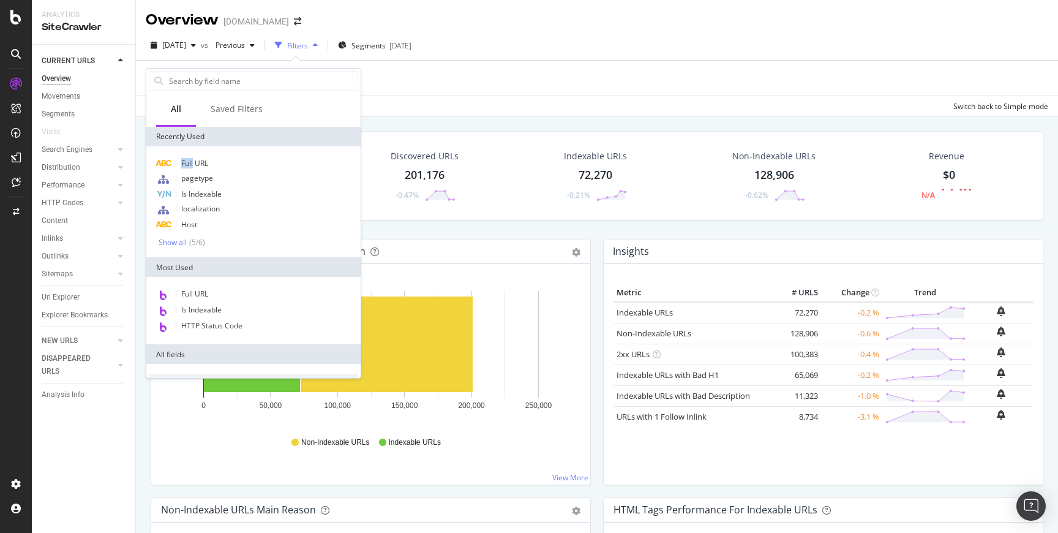
click at [191, 155] on div "Full URL pagetype Is Indexable localization Host Show all ( 5 / 6 )" at bounding box center [253, 201] width 214 height 111
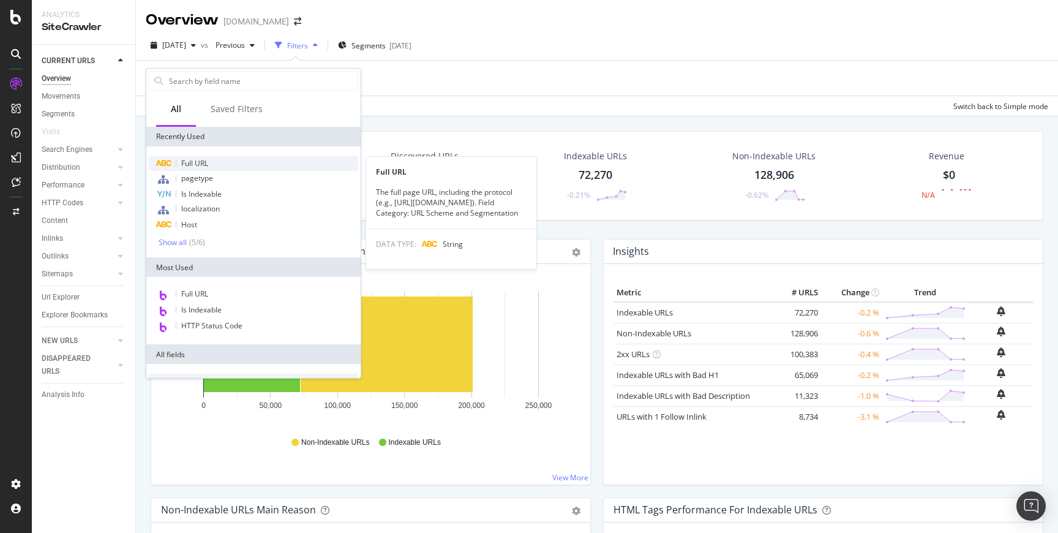
click at [195, 159] on span "Full URL" at bounding box center [194, 163] width 27 height 10
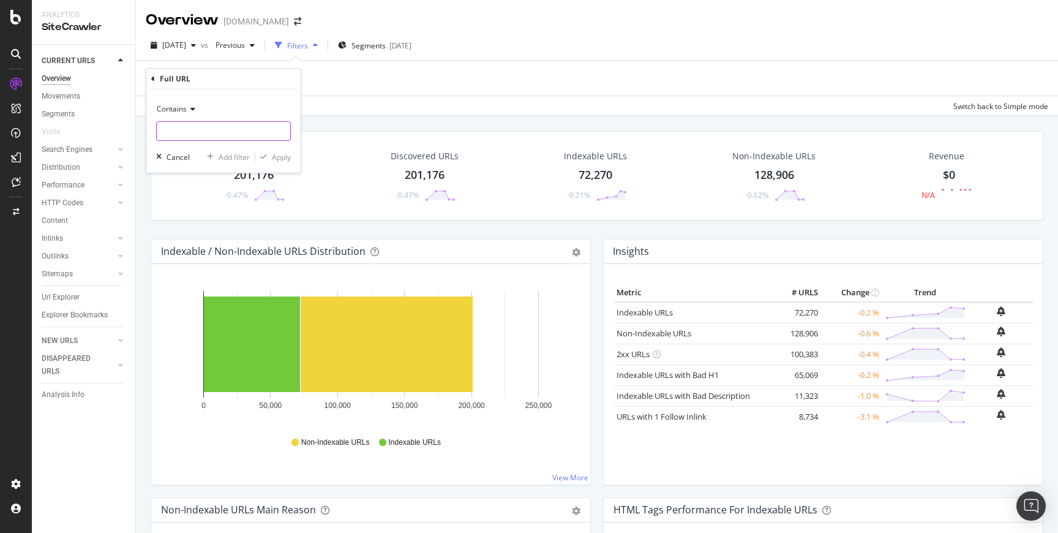
click at [213, 126] on input "text" at bounding box center [224, 131] width 134 height 20
type input "/hotels/"
click at [278, 156] on div "Apply" at bounding box center [281, 157] width 19 height 10
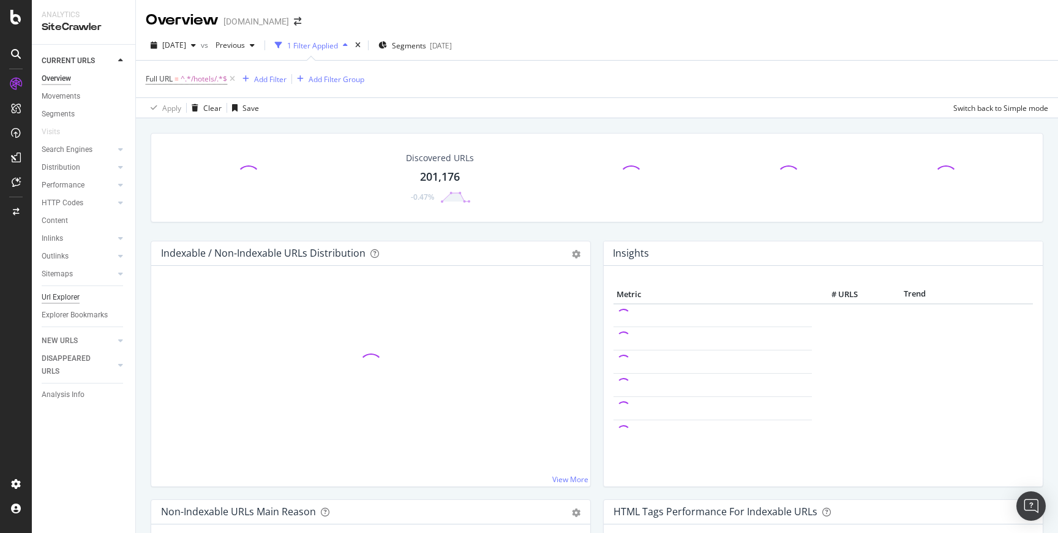
click at [62, 296] on div "Url Explorer" at bounding box center [61, 297] width 38 height 13
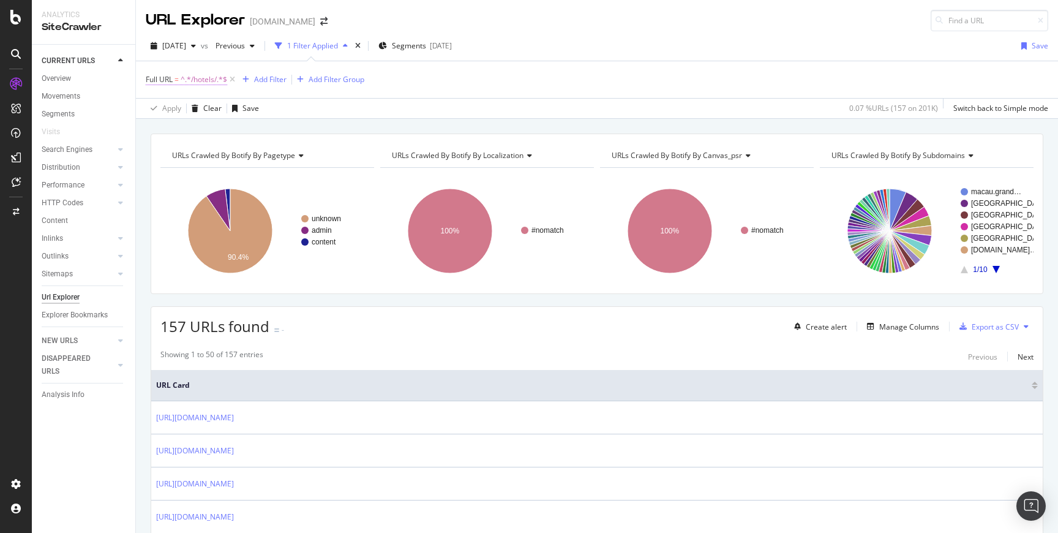
click at [211, 80] on span "^.*/hotels/.*$" at bounding box center [204, 79] width 47 height 17
click at [185, 127] on input "/hotels/" at bounding box center [215, 131] width 116 height 20
type input "/hotel/"
click at [272, 153] on div "Apply" at bounding box center [281, 156] width 19 height 10
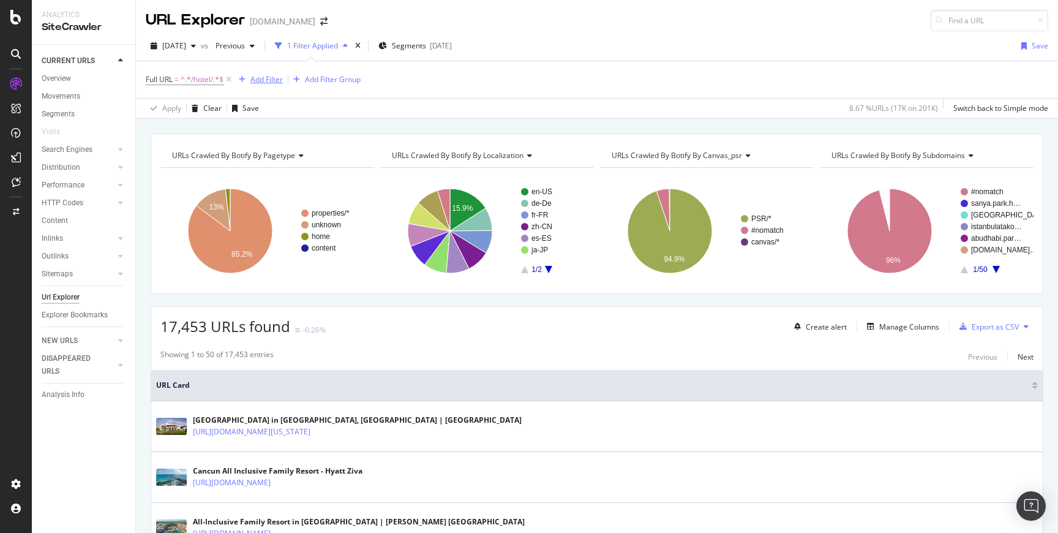
click at [273, 76] on div "Add Filter" at bounding box center [267, 79] width 32 height 10
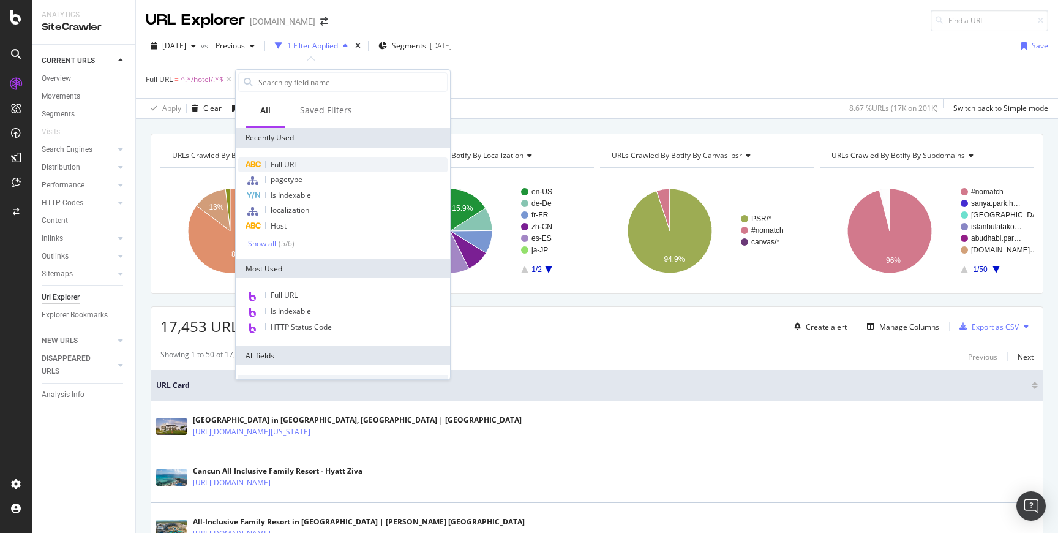
click at [306, 165] on div "Full URL" at bounding box center [342, 164] width 209 height 15
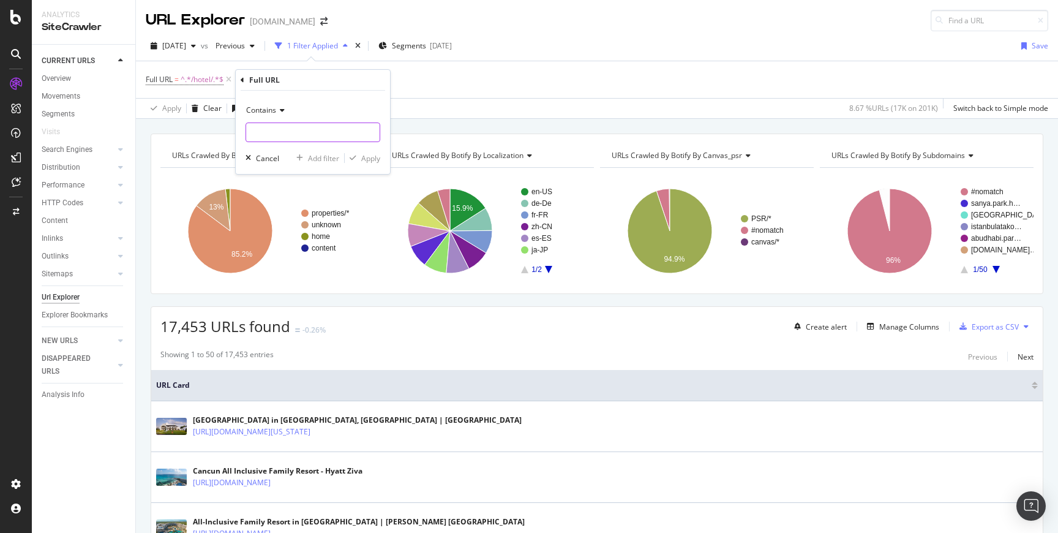
click at [289, 137] on input "text" at bounding box center [313, 133] width 134 height 20
type input "centric"
click at [372, 160] on div "Apply" at bounding box center [370, 158] width 19 height 10
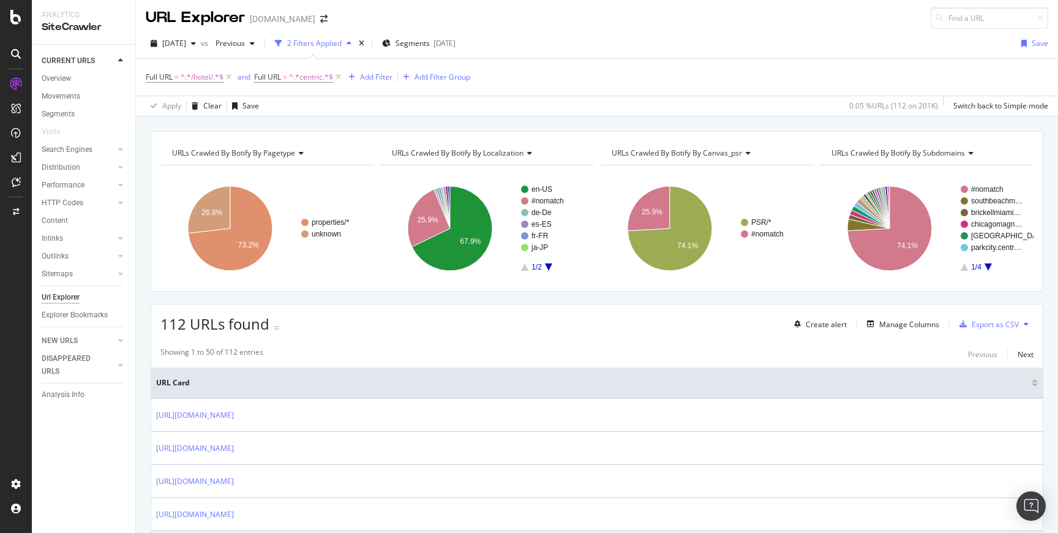
scroll to position [3, 0]
click at [471, 209] on icon "A chart." at bounding box center [452, 228] width 80 height 85
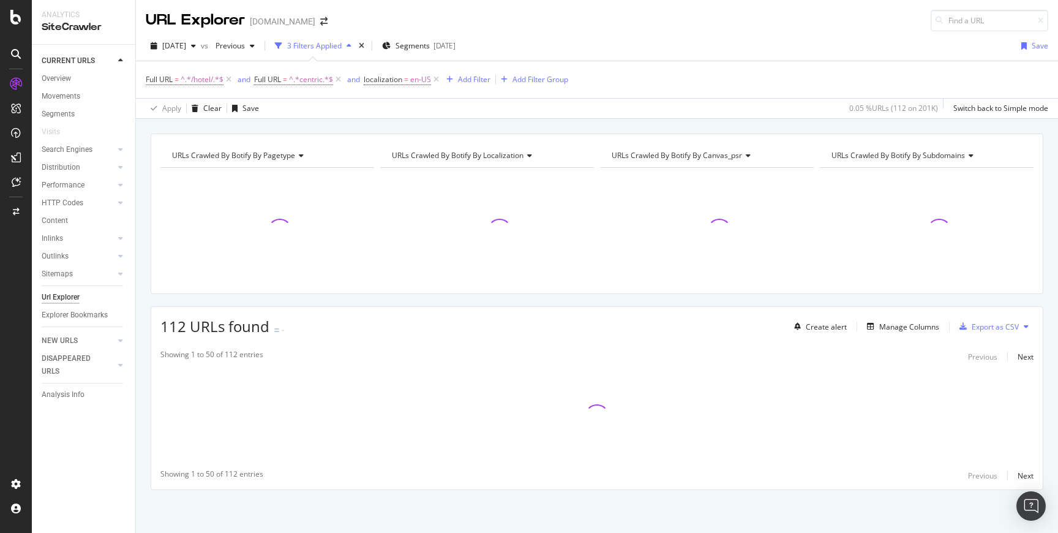
click at [747, 155] on icon at bounding box center [746, 155] width 9 height 7
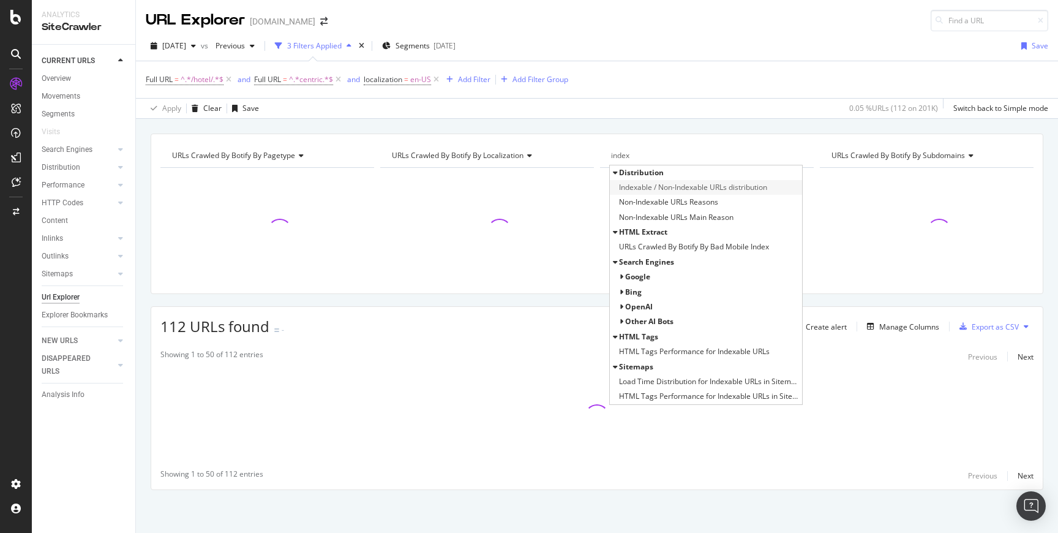
type input "index"
click at [722, 187] on span "Indexable / Non-Indexable URLs distribution" at bounding box center [693, 187] width 148 height 12
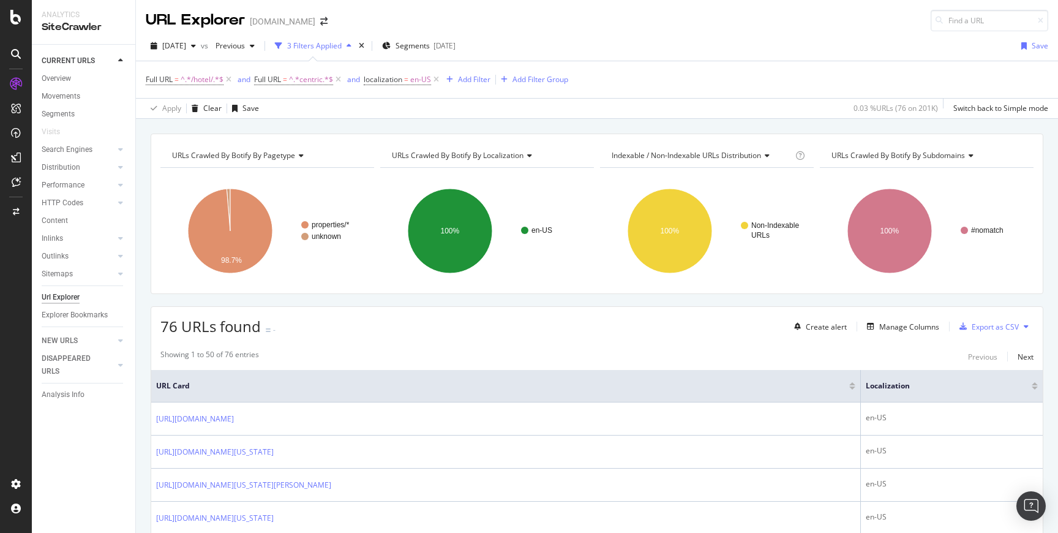
click at [767, 155] on icon at bounding box center [765, 155] width 9 height 7
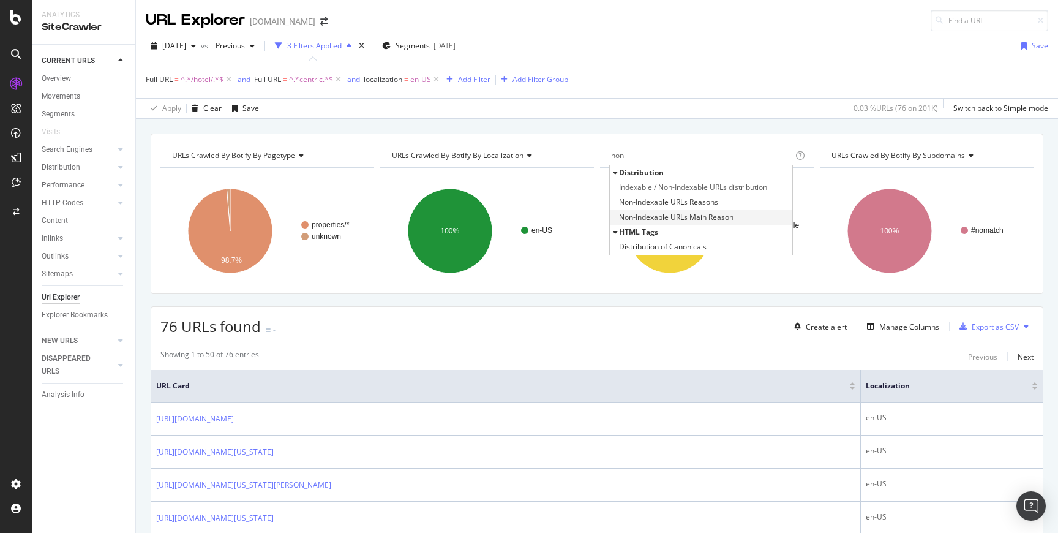
type input "non"
click at [727, 213] on span "Non-Indexable URLs Main Reason" at bounding box center [676, 217] width 115 height 12
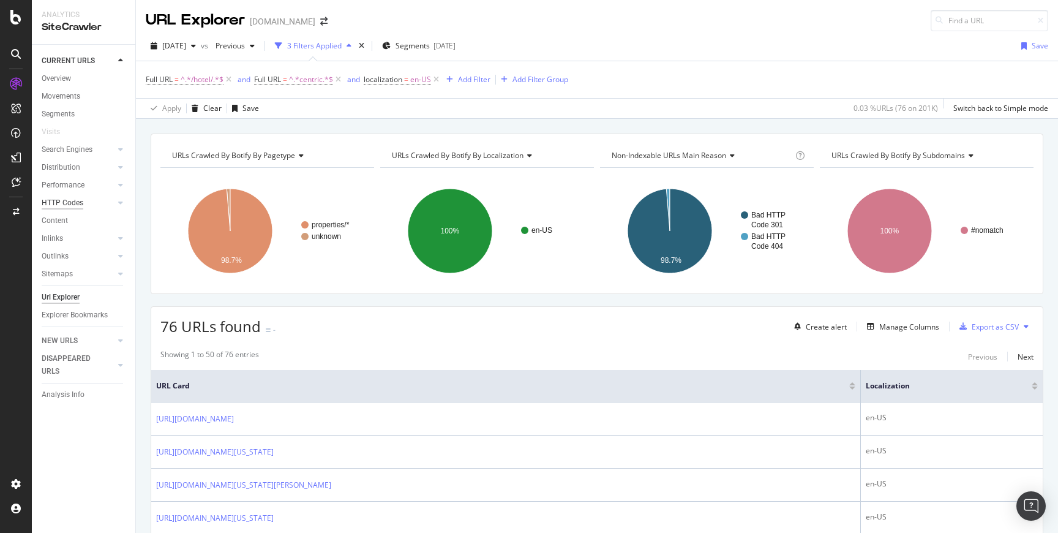
click at [75, 204] on div "HTTP Codes" at bounding box center [63, 203] width 42 height 13
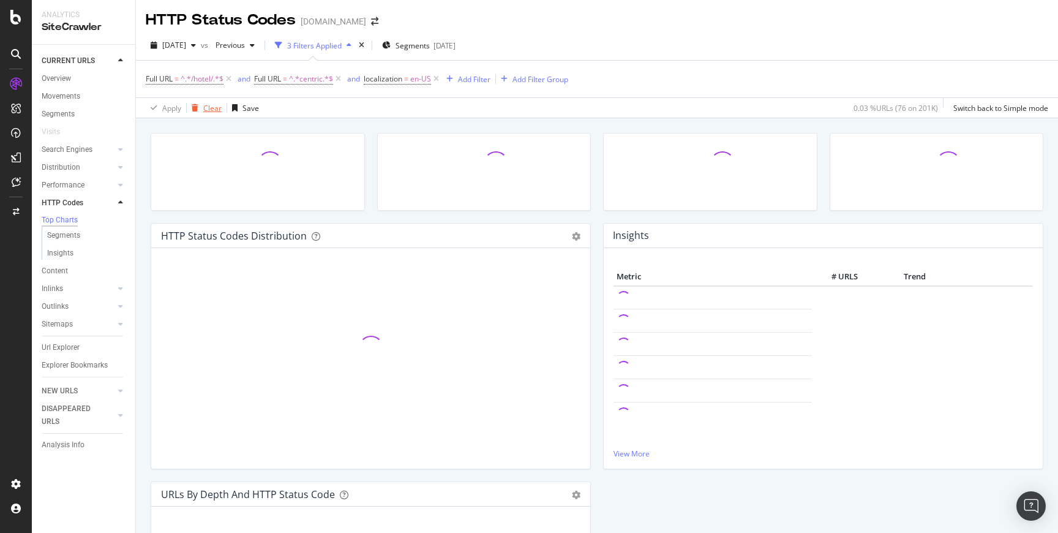
click at [209, 106] on div "Clear" at bounding box center [212, 108] width 18 height 10
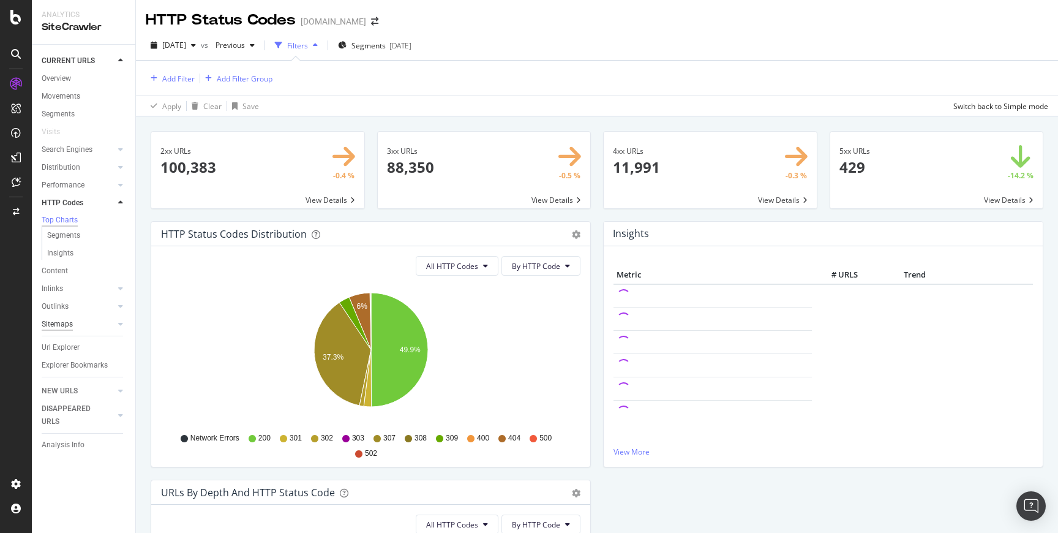
click at [67, 331] on div "Sitemaps" at bounding box center [57, 324] width 31 height 13
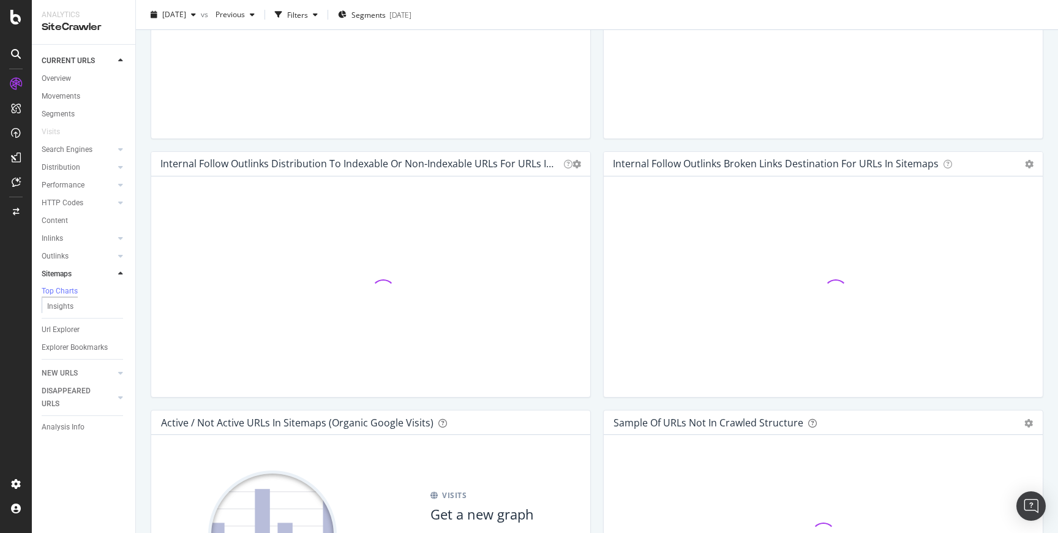
scroll to position [806, 0]
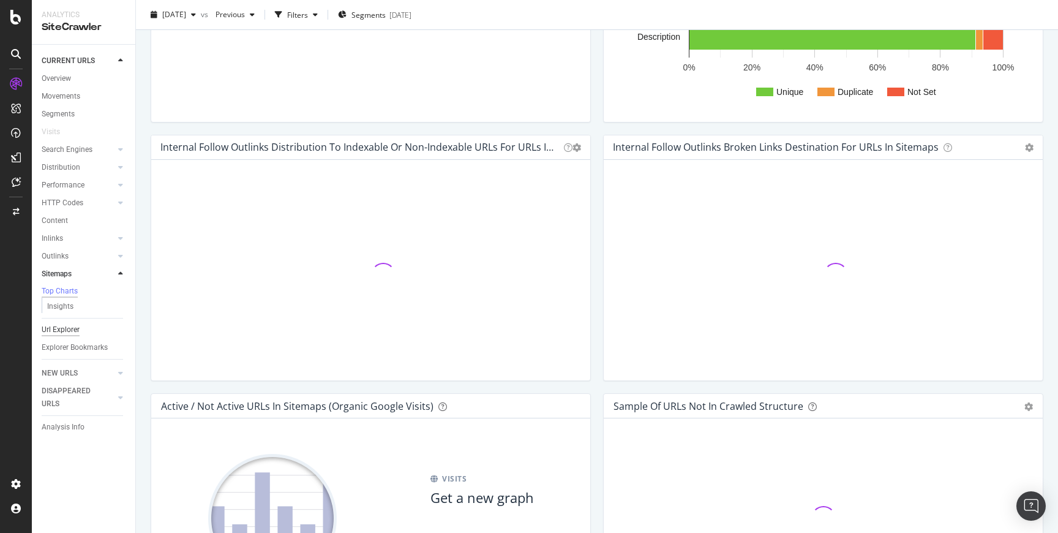
click at [69, 334] on div "Url Explorer" at bounding box center [61, 329] width 38 height 13
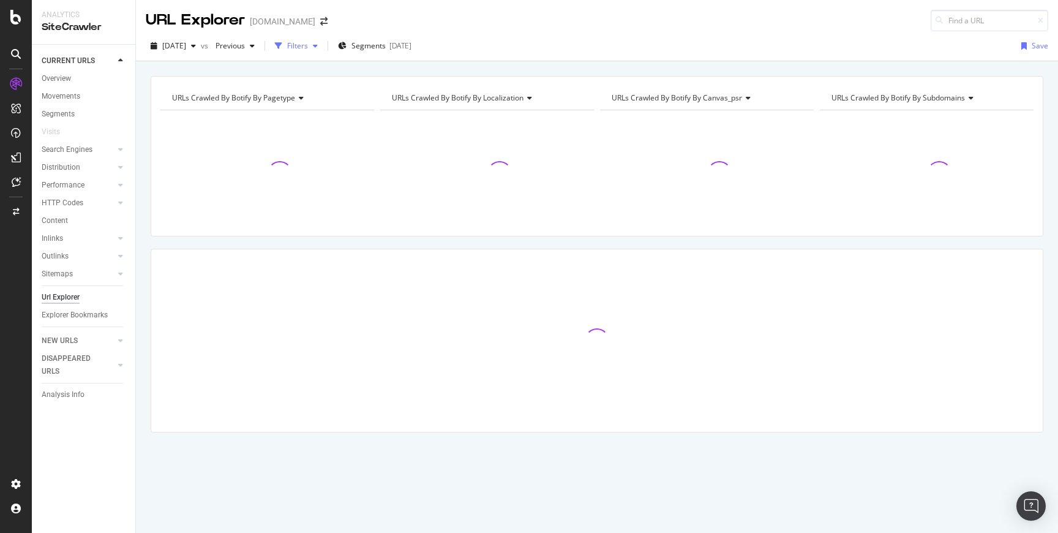
click at [308, 44] on div "Filters" at bounding box center [297, 45] width 21 height 10
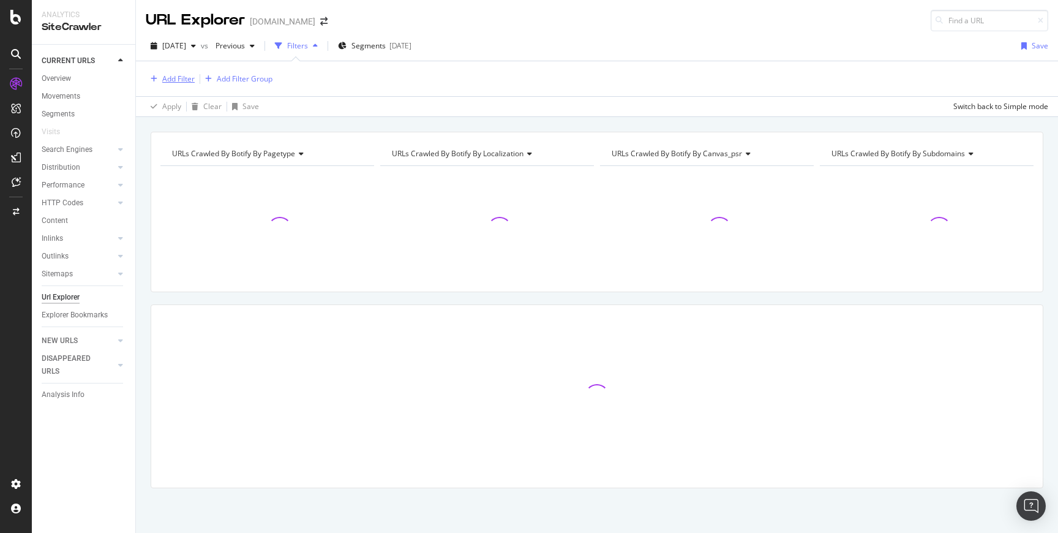
click at [189, 78] on div "Add Filter" at bounding box center [178, 79] width 32 height 10
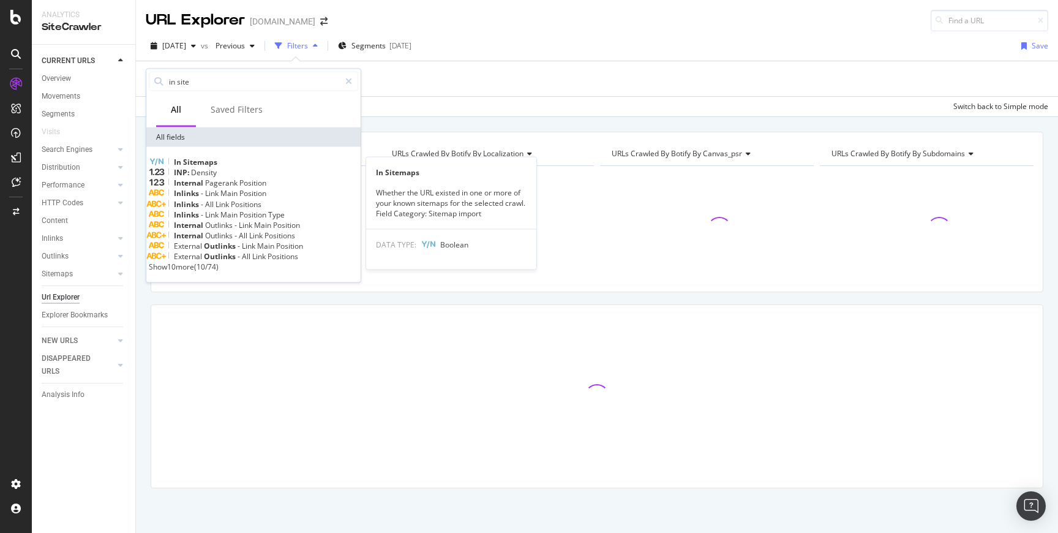
type input "in site"
click at [217, 162] on span "Sitemaps" at bounding box center [200, 162] width 34 height 10
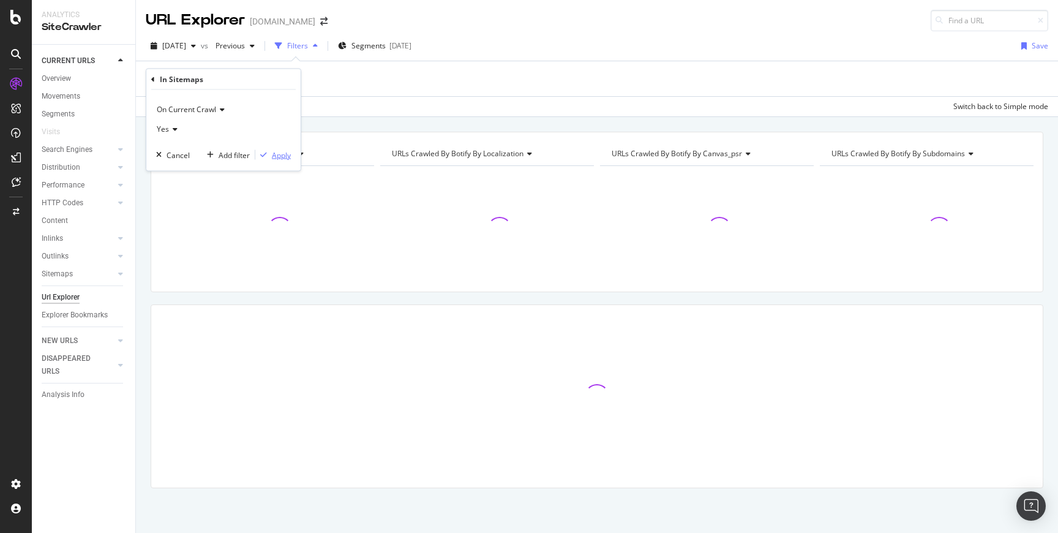
click at [278, 154] on div "Apply" at bounding box center [281, 154] width 19 height 10
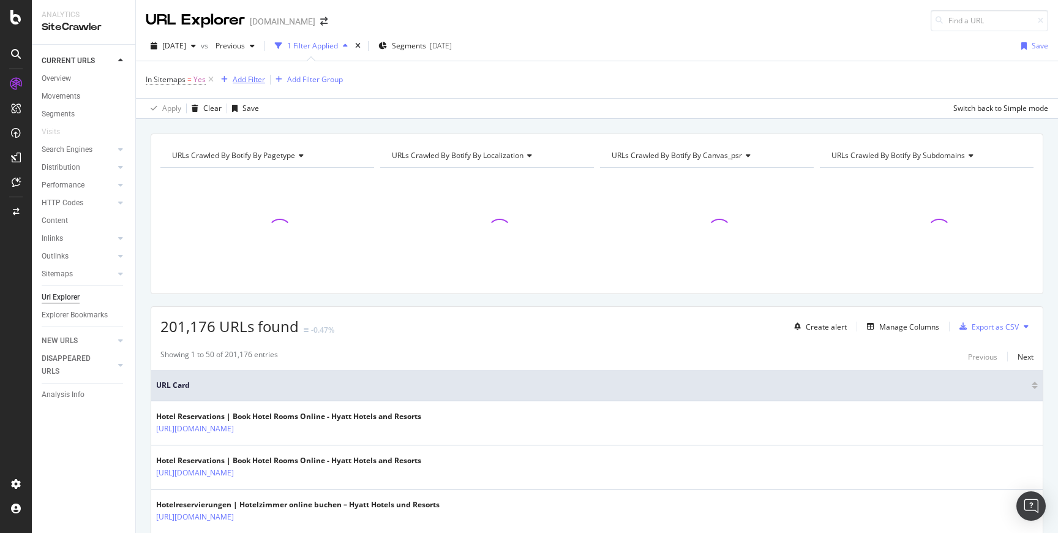
click at [260, 77] on div "Add Filter" at bounding box center [249, 79] width 32 height 10
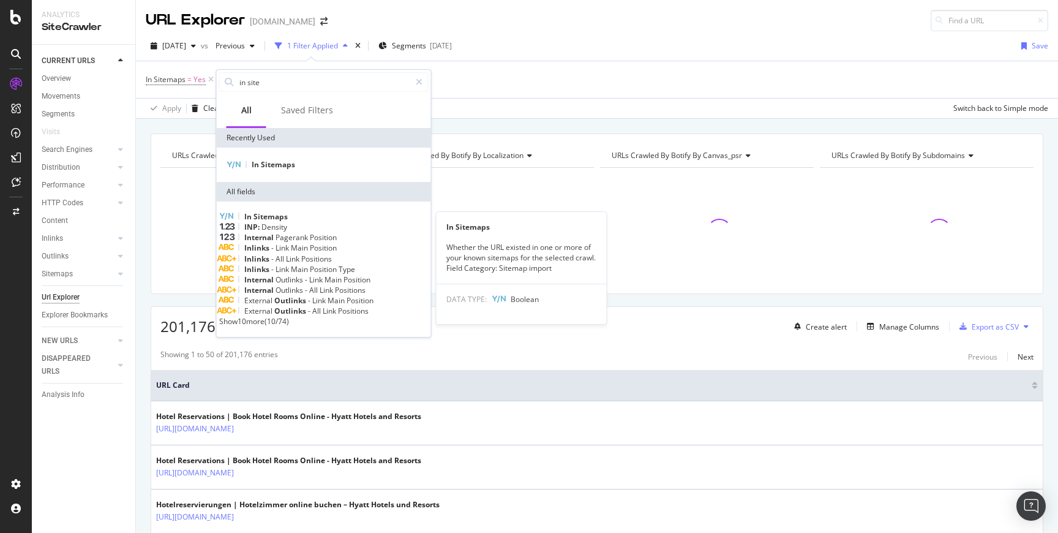
type input "r"
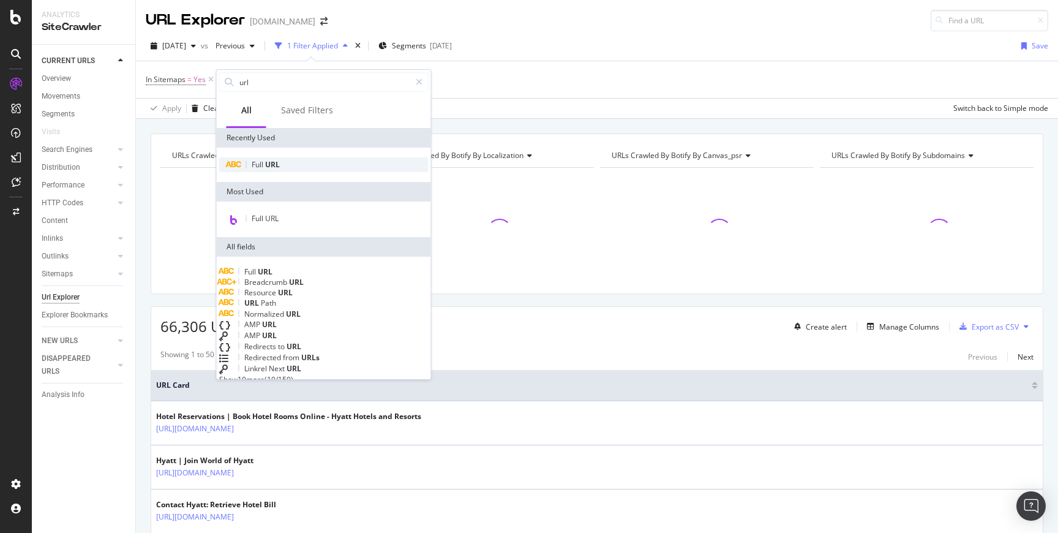
type input "url"
click at [274, 164] on span "URL" at bounding box center [272, 164] width 15 height 10
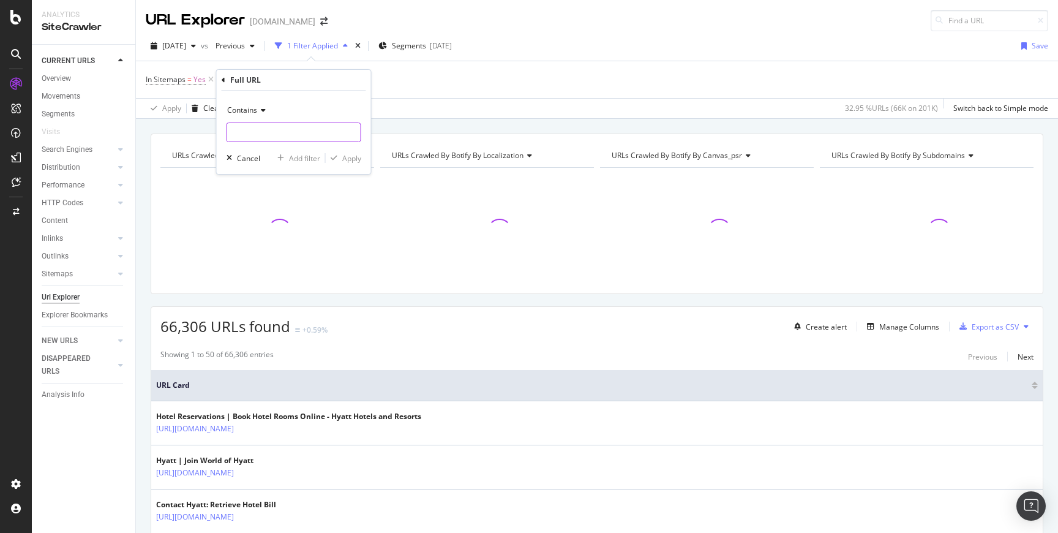
click at [268, 129] on input "text" at bounding box center [294, 133] width 134 height 20
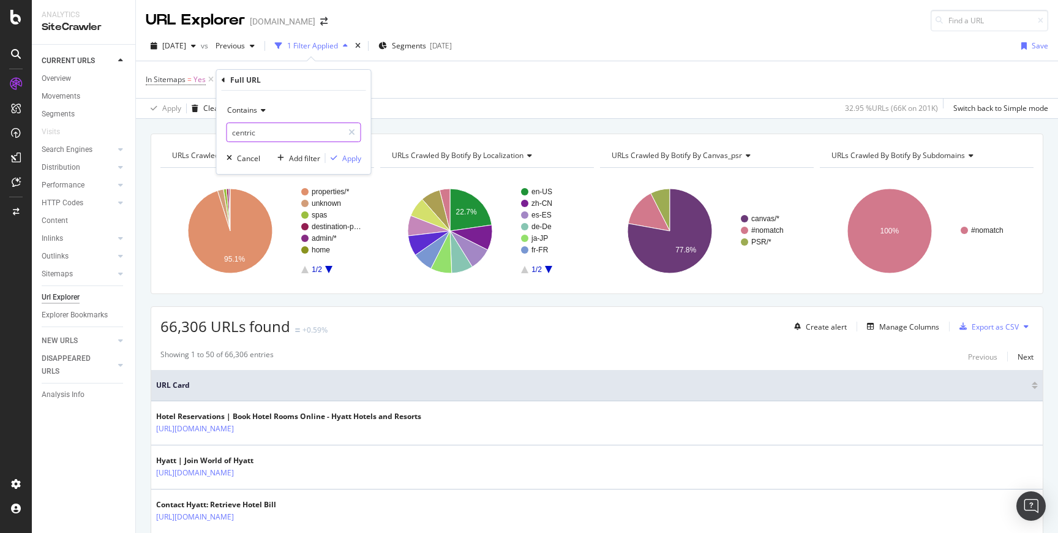
type input "centric"
click at [348, 156] on div "Apply" at bounding box center [351, 158] width 19 height 10
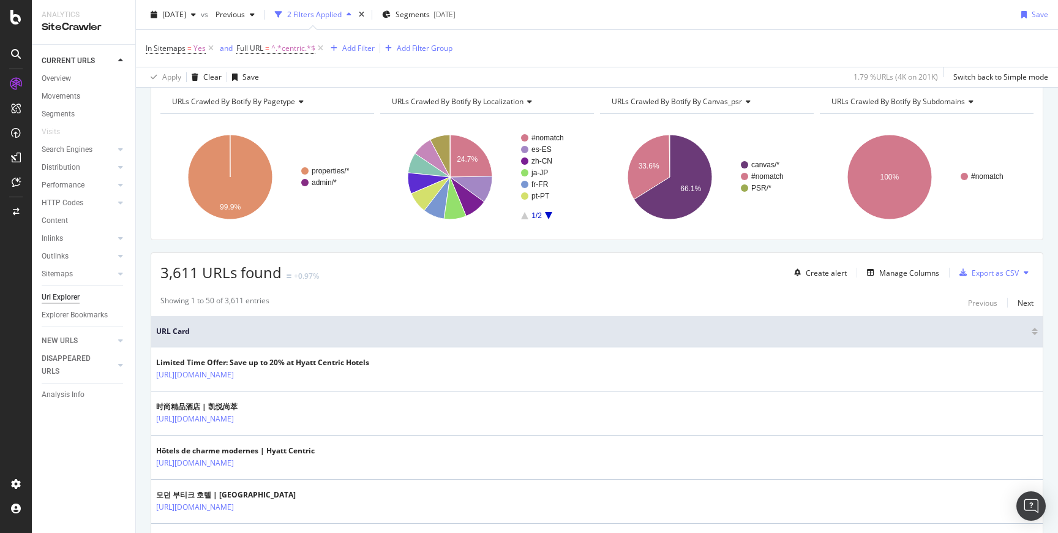
scroll to position [46, 0]
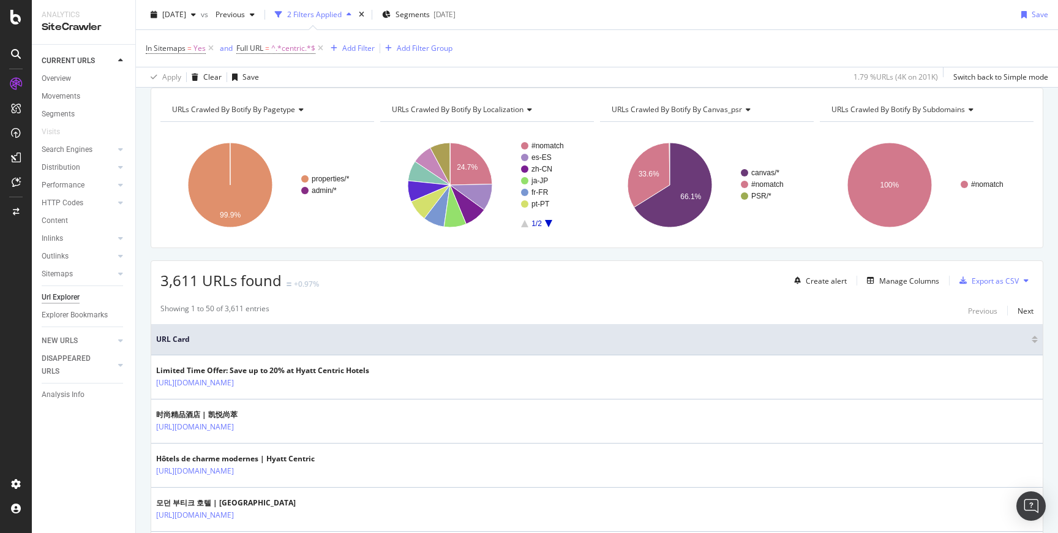
click at [548, 226] on rect "A chart." at bounding box center [552, 184] width 62 height 85
click at [547, 221] on icon "A chart." at bounding box center [548, 223] width 7 height 7
click at [545, 192] on text "en-US" at bounding box center [542, 192] width 21 height 9
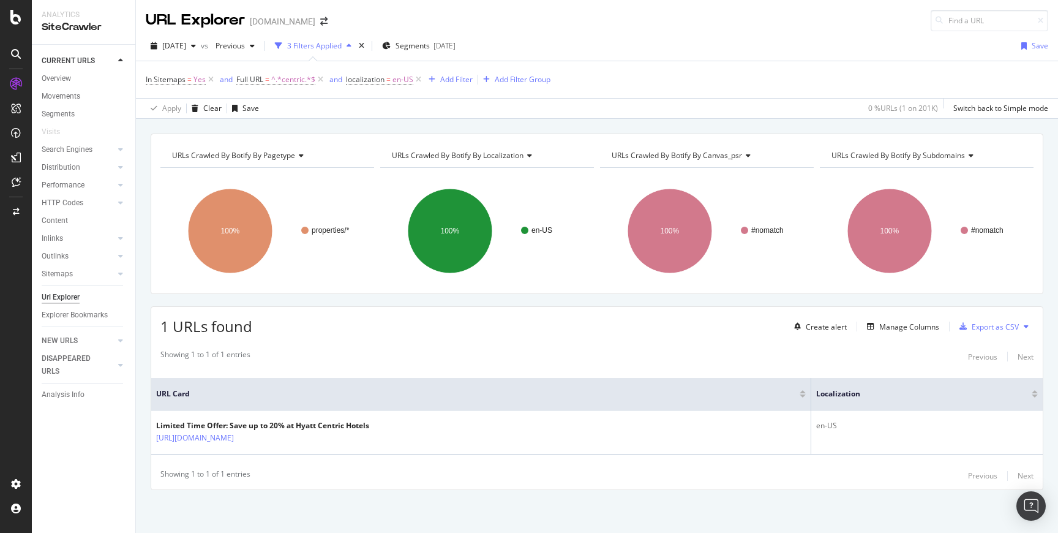
click at [408, 341] on div "1 URLs found Create alert Manage Columns Export as CSV Showing 1 to 1 of 1 entr…" at bounding box center [597, 398] width 893 height 184
